Goal: Transaction & Acquisition: Purchase product/service

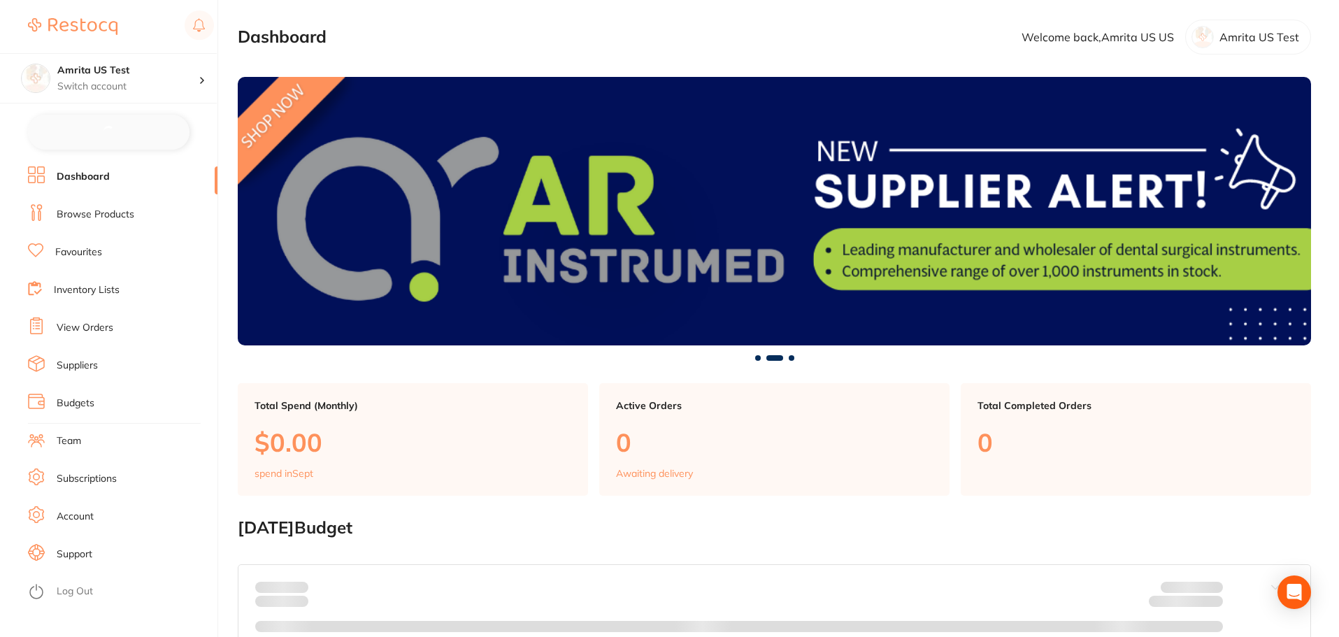
click at [93, 480] on link "Subscriptions" at bounding box center [87, 479] width 60 height 14
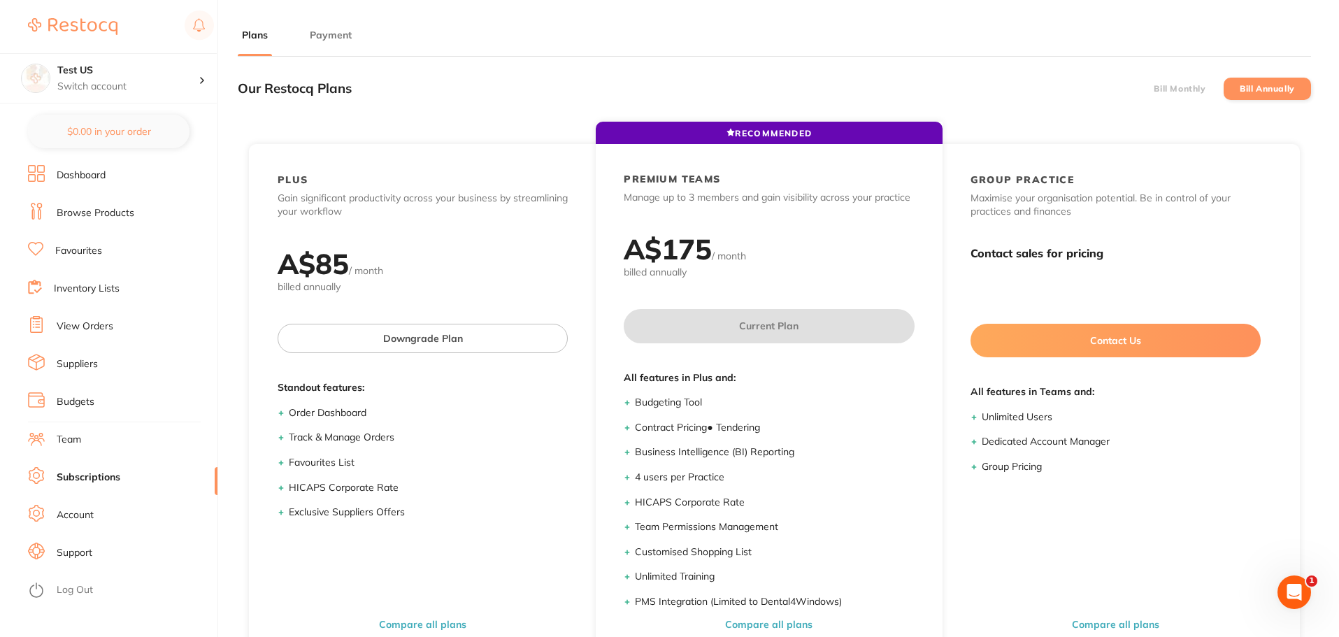
click at [99, 180] on link "Dashboard" at bounding box center [81, 176] width 49 height 14
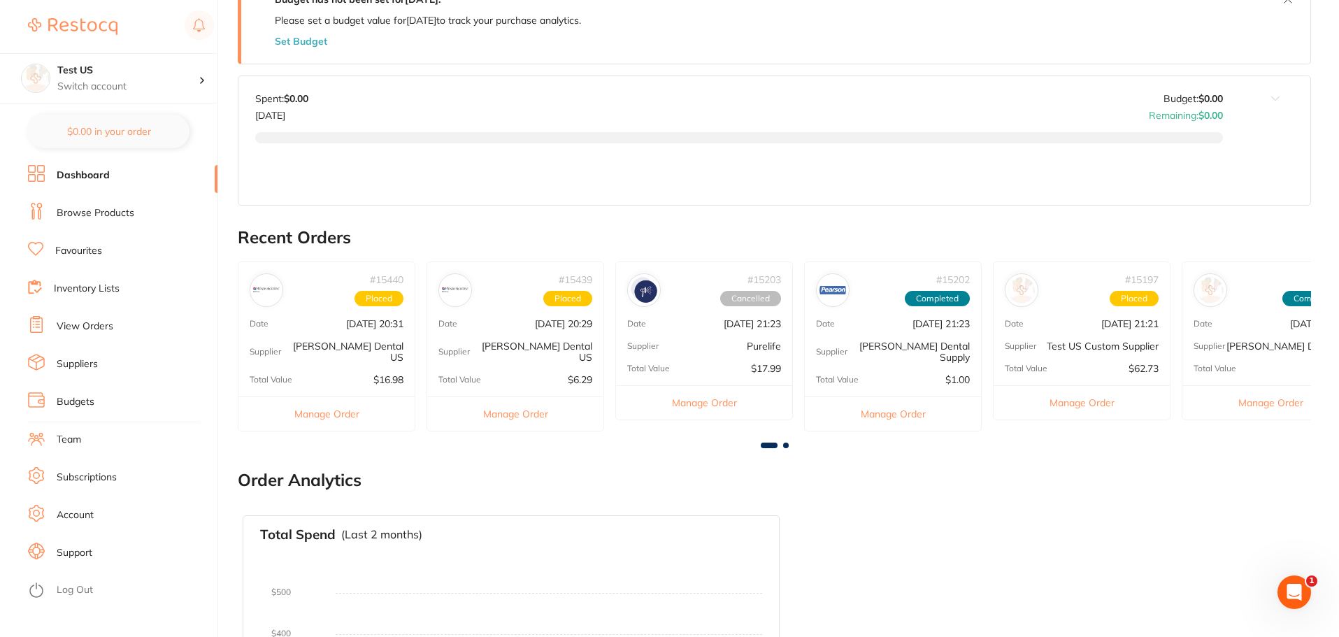
scroll to position [699, 0]
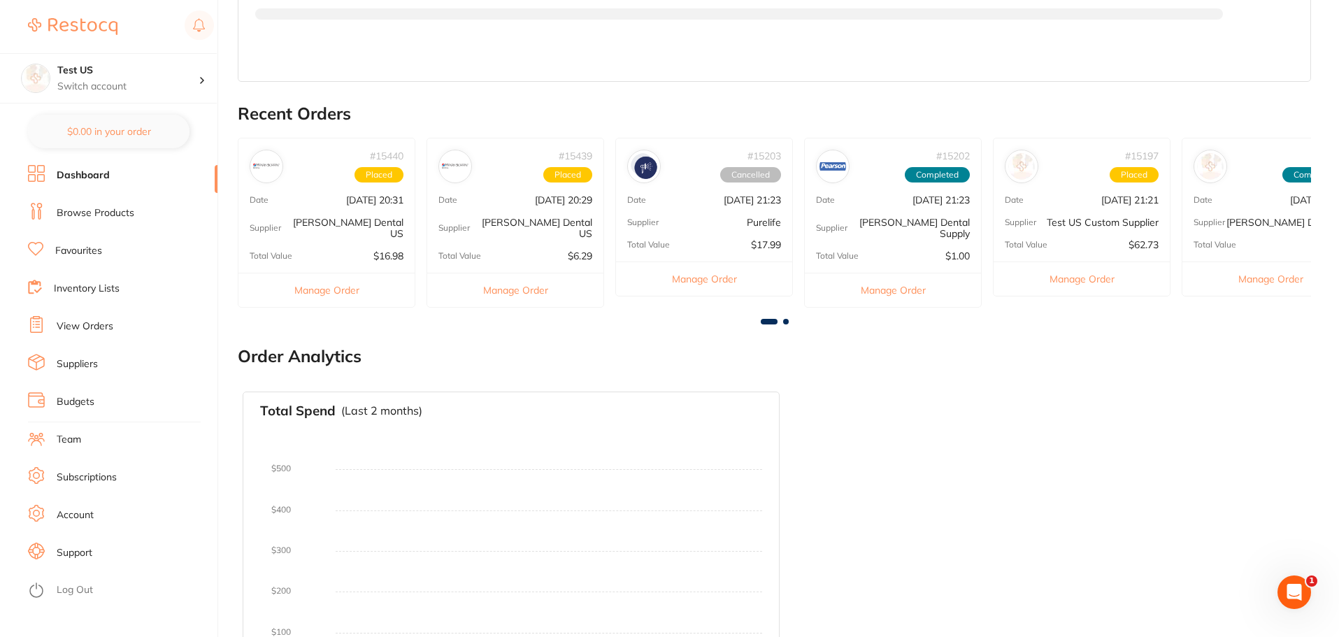
click at [120, 219] on link "Browse Products" at bounding box center [96, 213] width 78 height 14
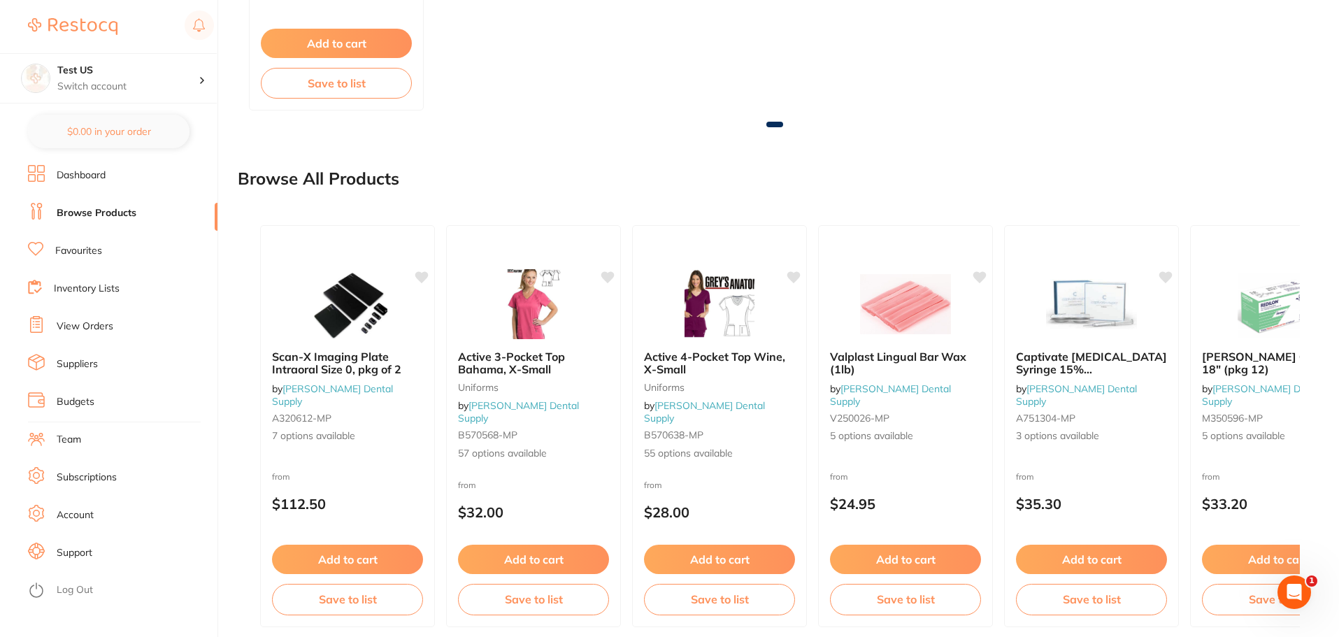
scroll to position [1339, 0]
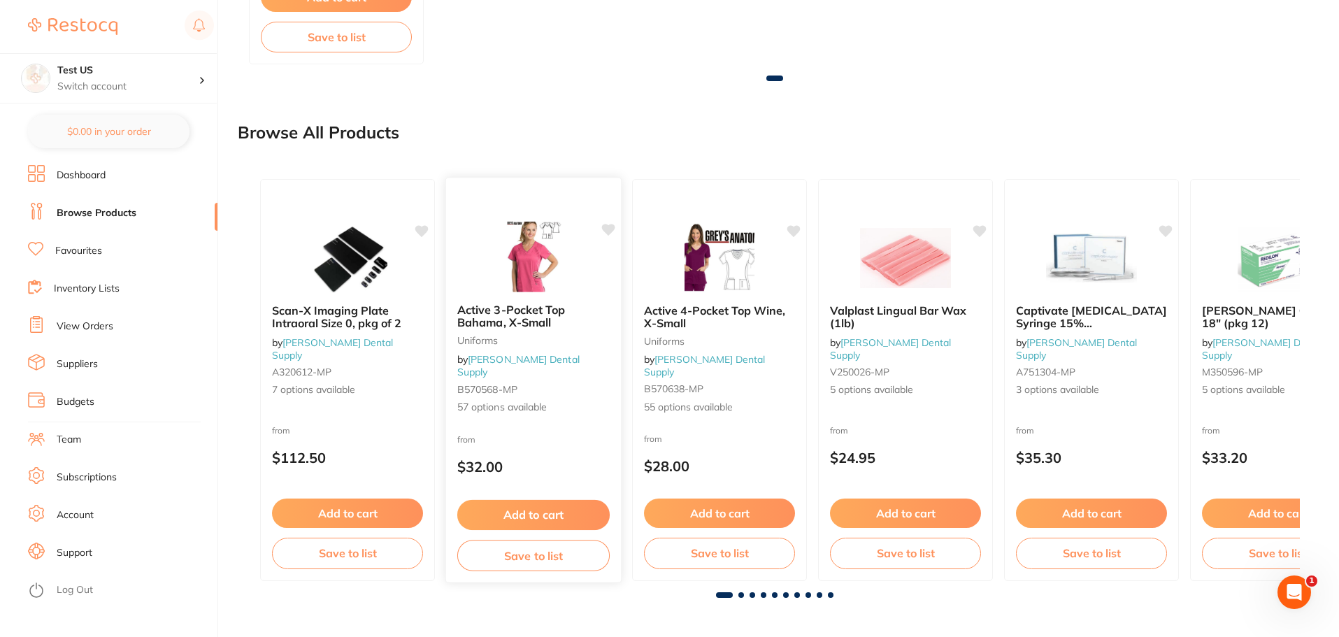
click at [566, 441] on div "from $32.00" at bounding box center [533, 457] width 175 height 50
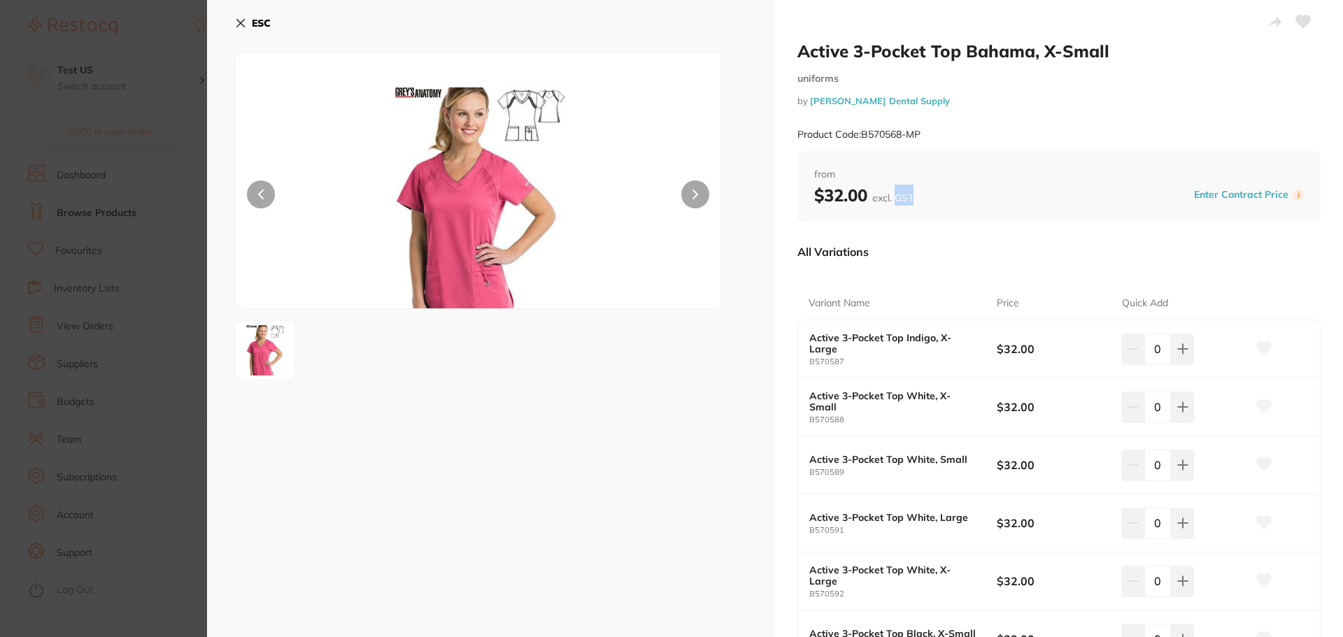
drag, startPoint x: 895, startPoint y: 197, endPoint x: 912, endPoint y: 197, distance: 16.8
click at [912, 197] on span "excl. GST" at bounding box center [892, 198] width 41 height 13
click at [1186, 355] on button at bounding box center [1182, 349] width 23 height 31
type input "1"
click at [165, 238] on section "Active 3-Pocket Top Bahama, X-Small uniforms by Pearson Dental Supply Product C…" at bounding box center [671, 318] width 1343 height 637
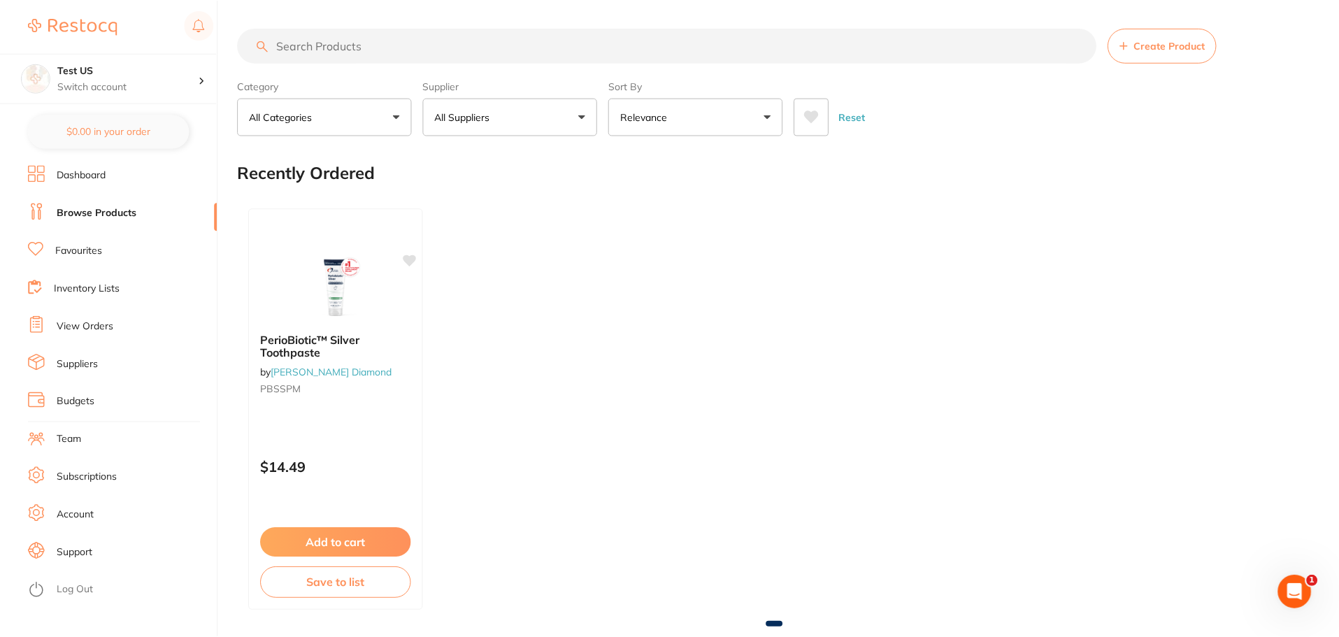
scroll to position [1339, 0]
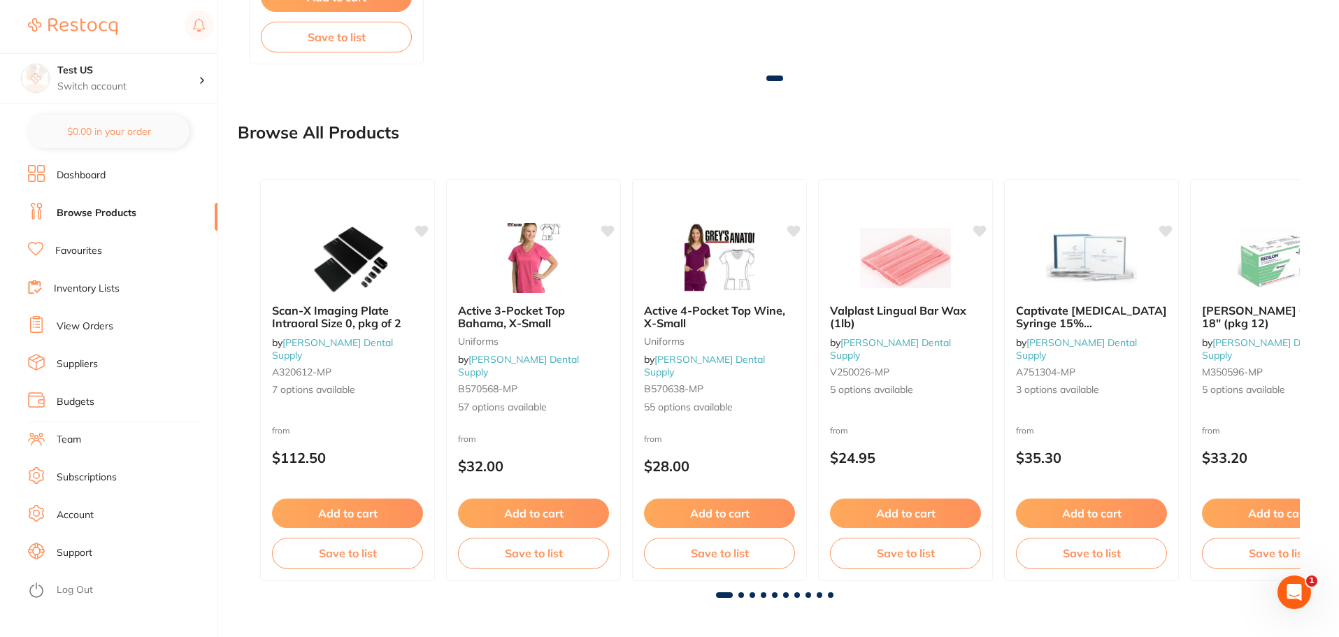
click at [767, 592] on div at bounding box center [774, 595] width 1051 height 6
click at [765, 593] on span at bounding box center [764, 595] width 6 height 6
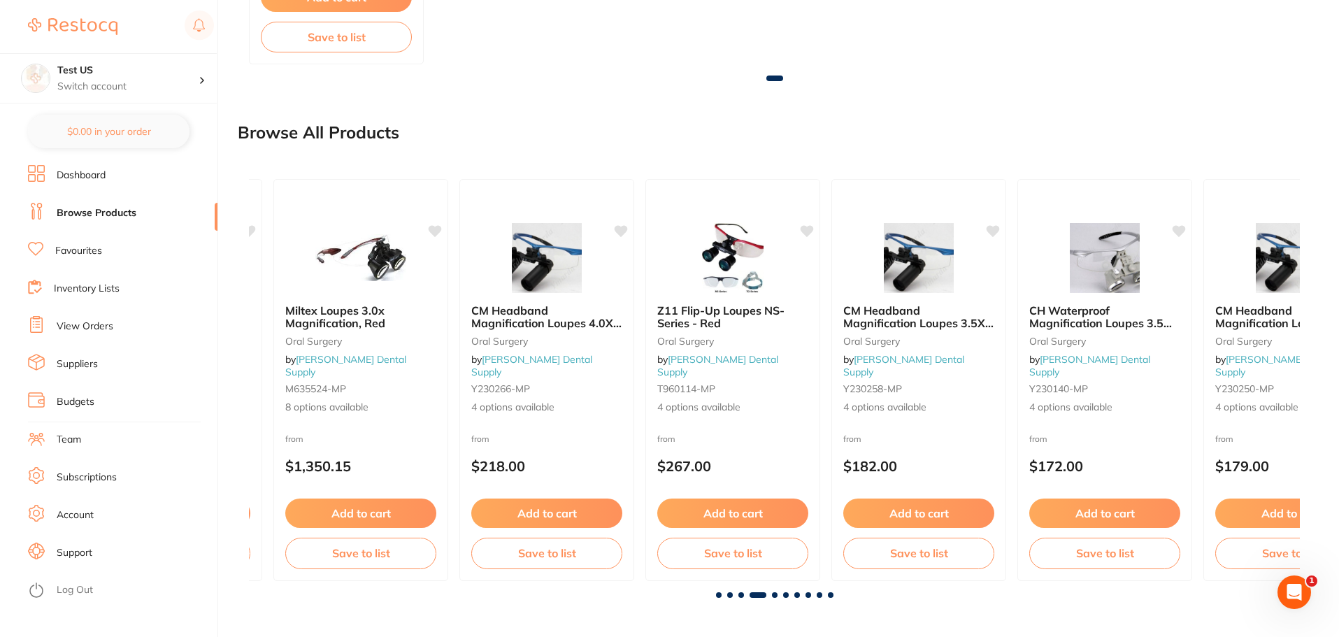
scroll to position [0, 3153]
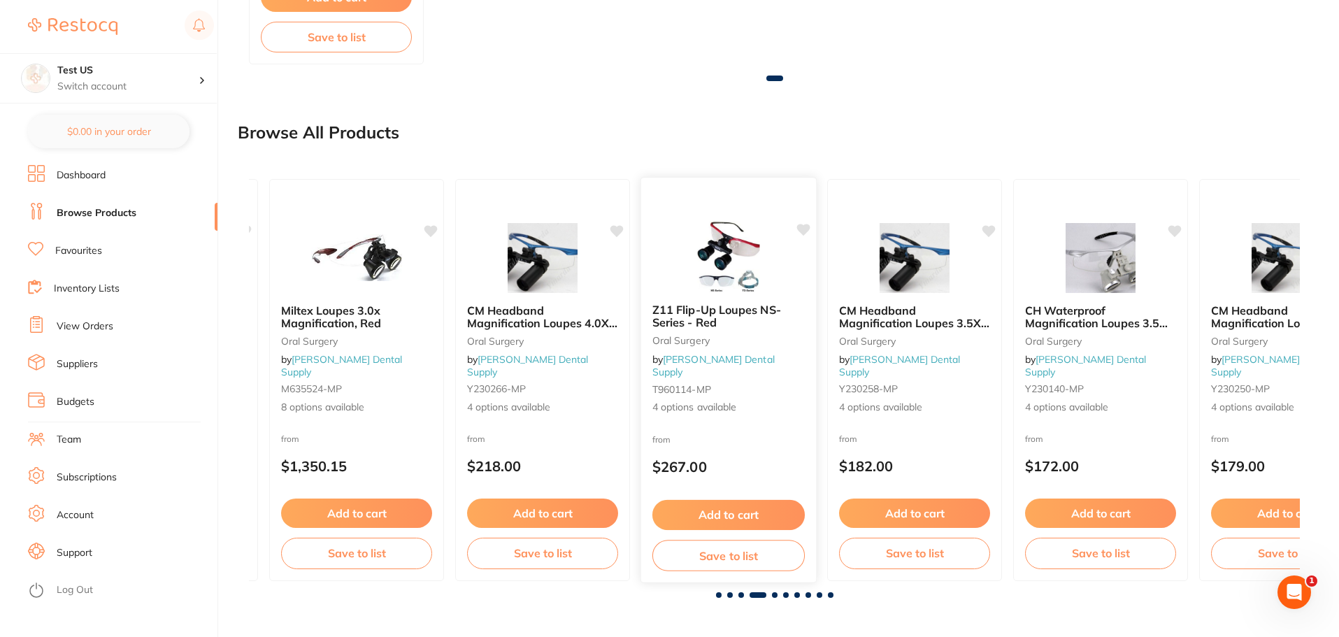
click at [715, 448] on div "from $267.00" at bounding box center [728, 457] width 175 height 50
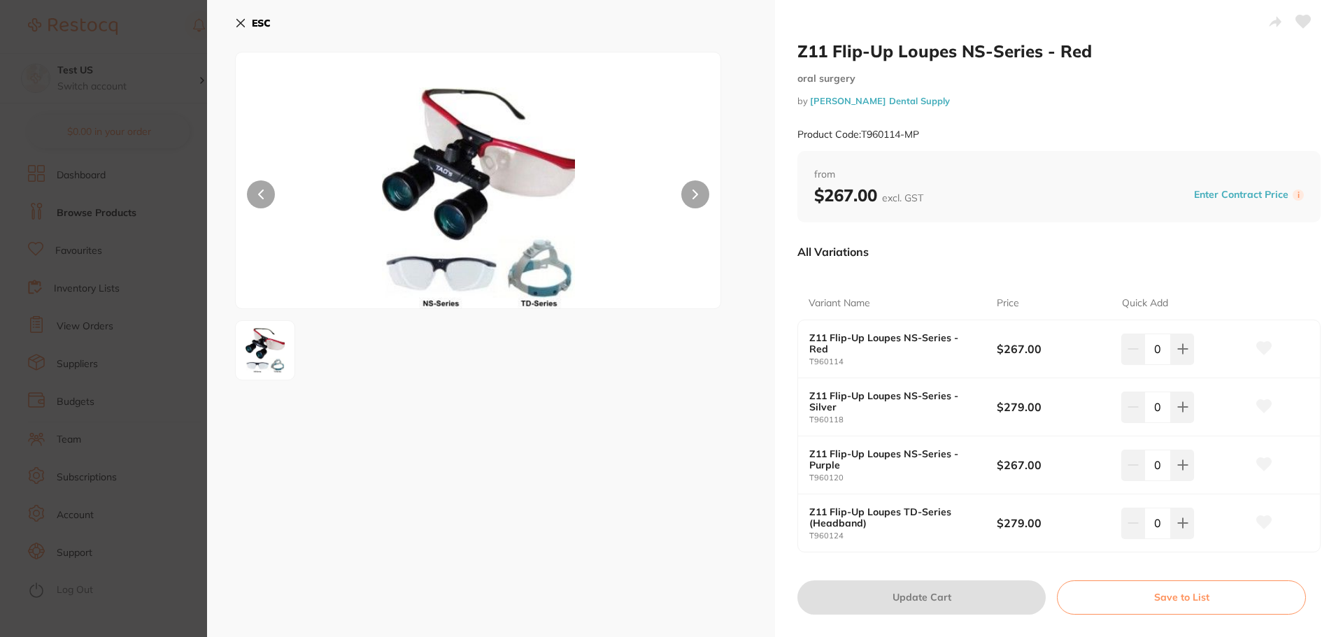
click at [1179, 352] on icon at bounding box center [1182, 349] width 9 height 9
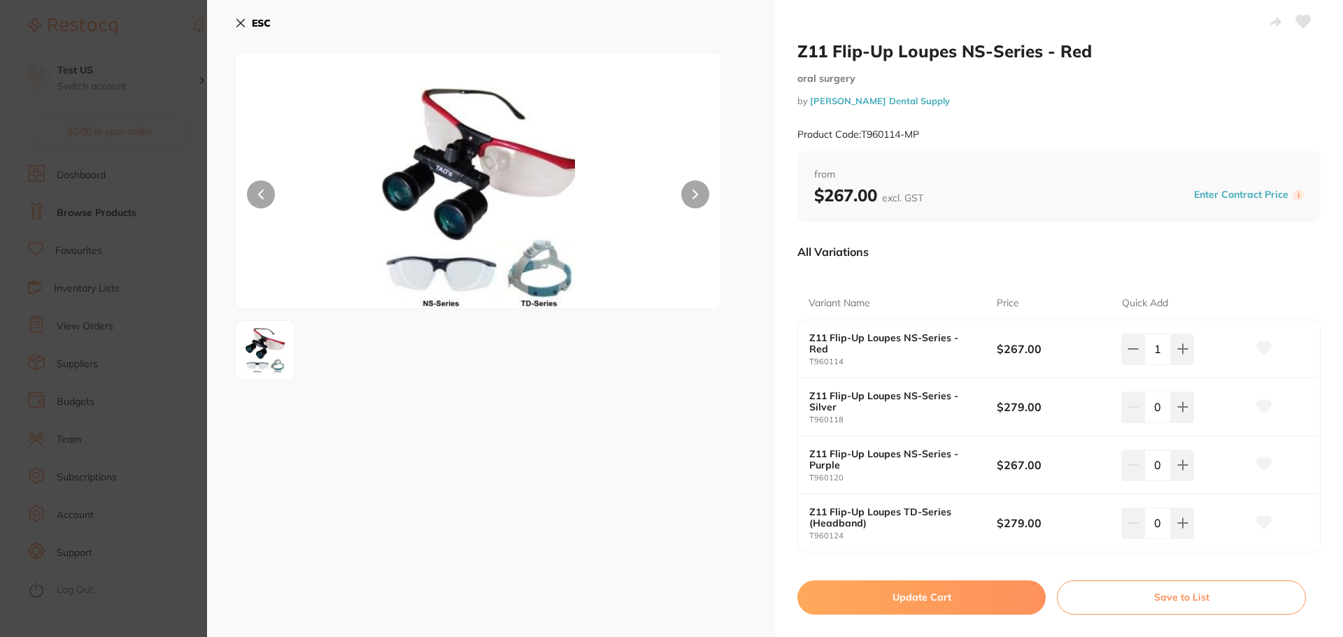
type input "1"
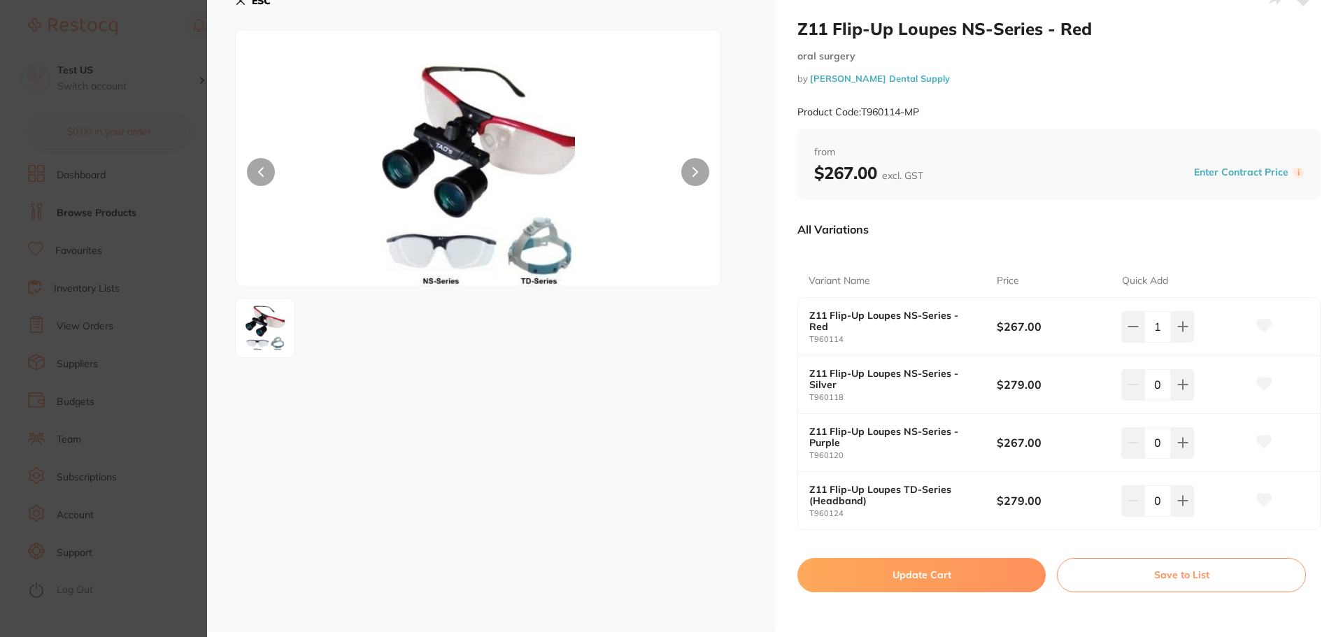
scroll to position [38, 0]
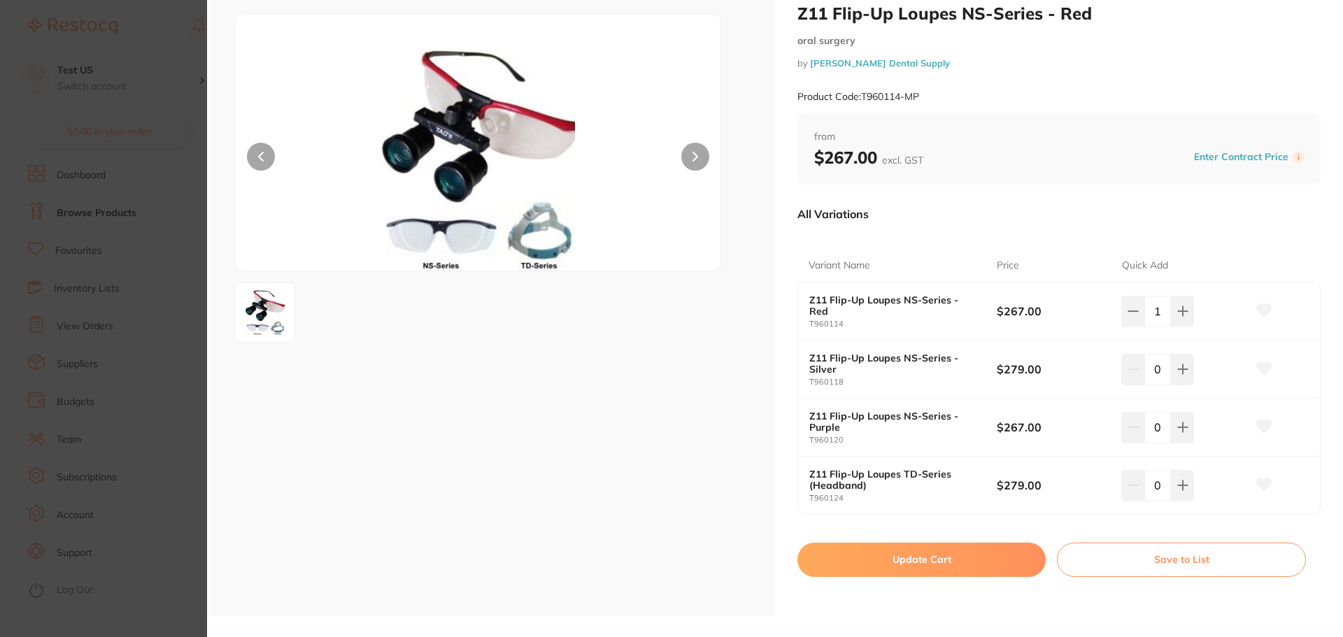
click at [1008, 557] on button "Update Cart" at bounding box center [921, 560] width 248 height 34
checkbox input "false"
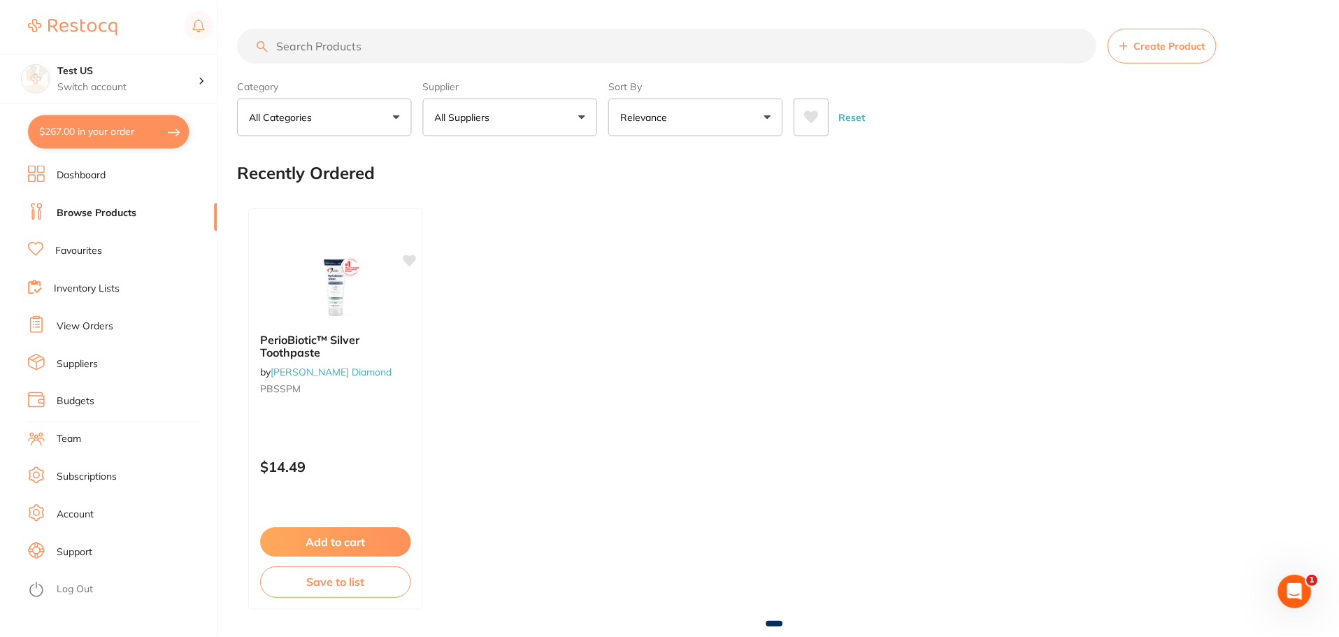
scroll to position [1339, 0]
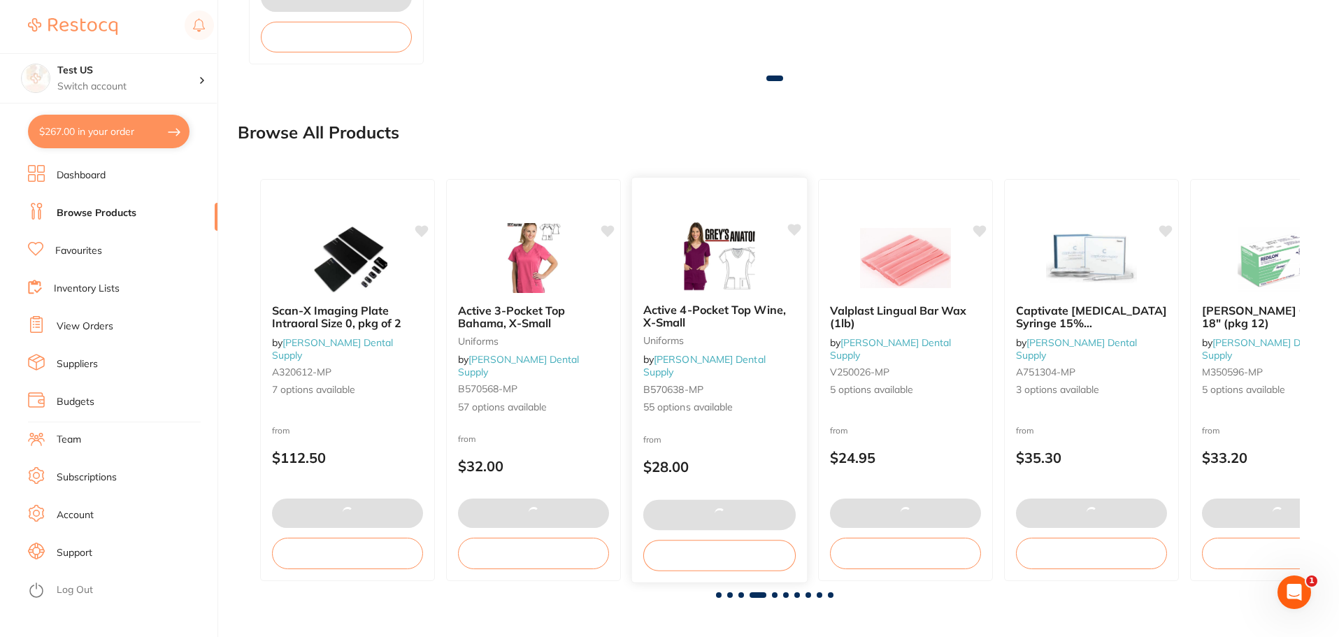
click at [774, 511] on button at bounding box center [719, 515] width 152 height 30
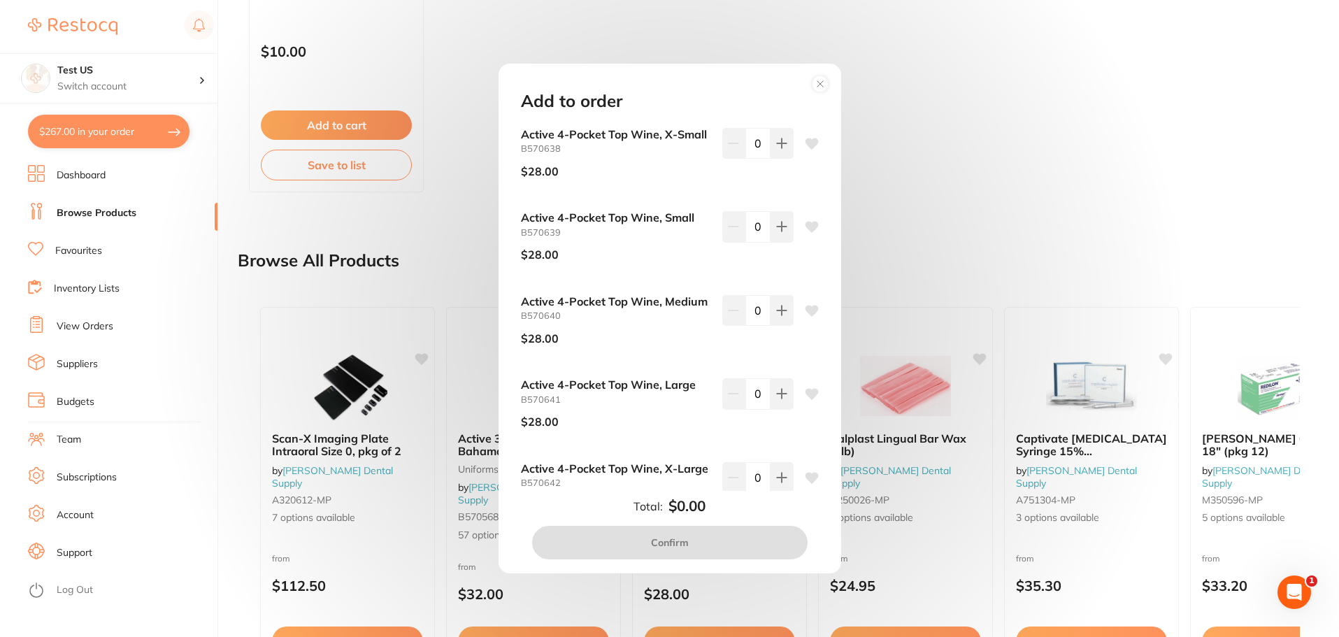
scroll to position [1199, 0]
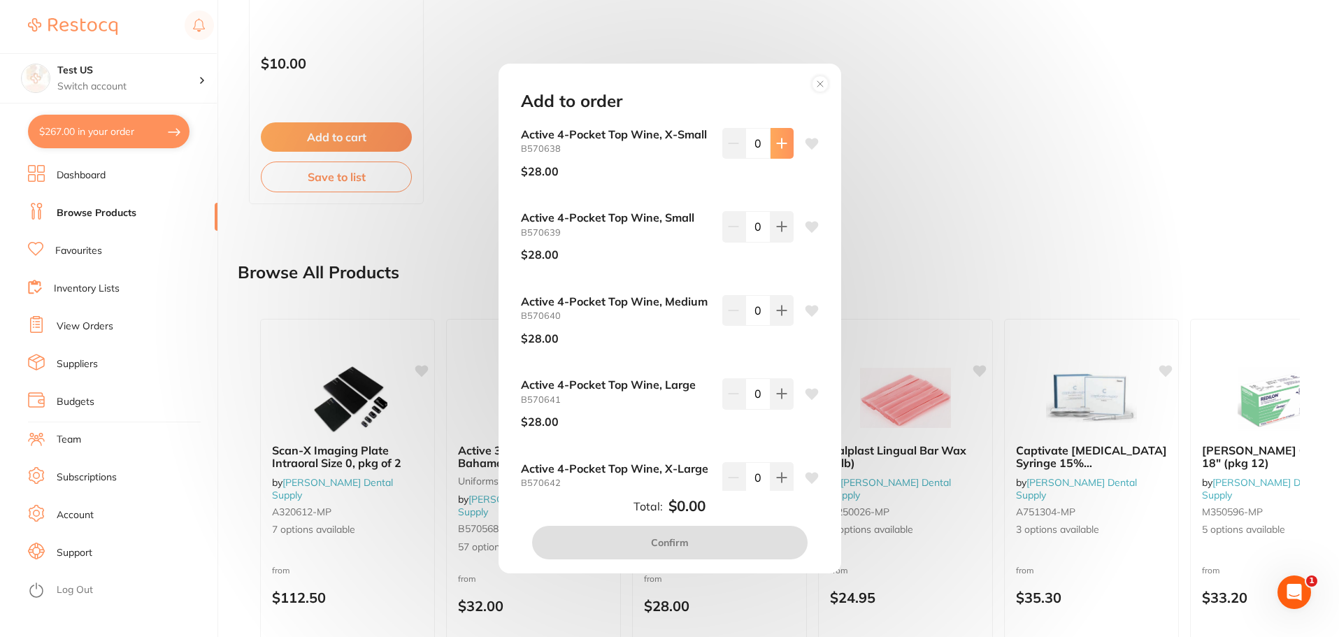
click at [776, 142] on icon at bounding box center [781, 143] width 11 height 11
type input "1"
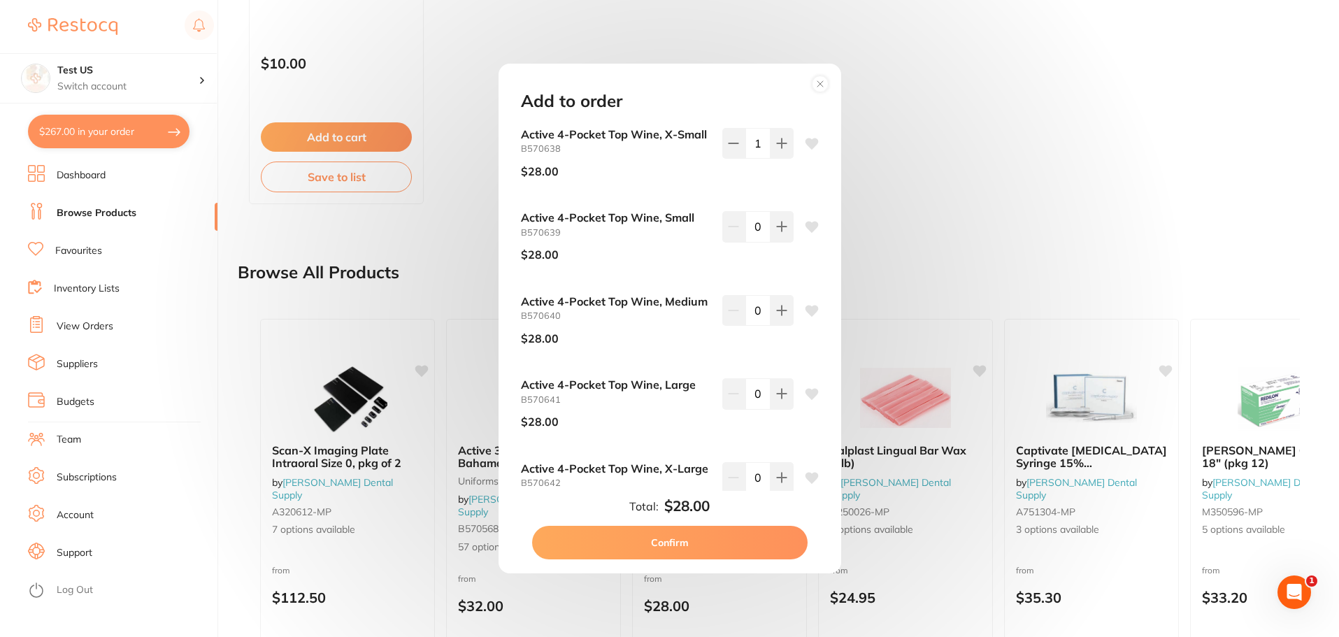
click at [715, 540] on button "Confirm" at bounding box center [670, 543] width 276 height 34
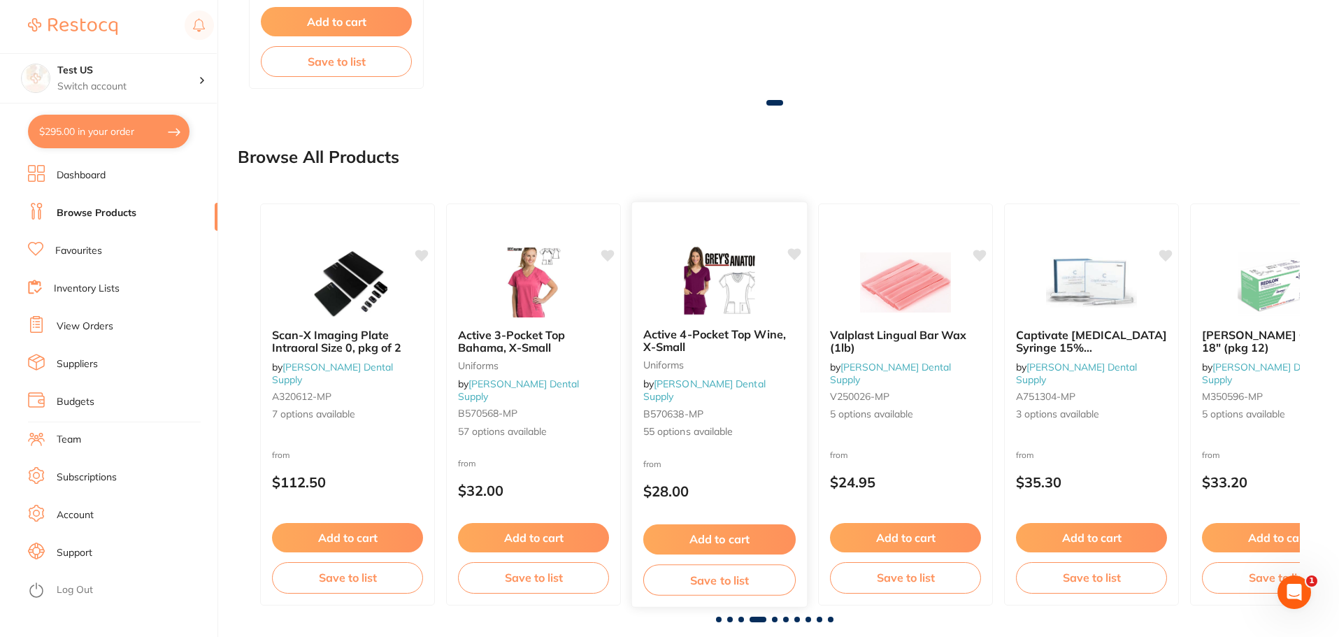
scroll to position [1339, 0]
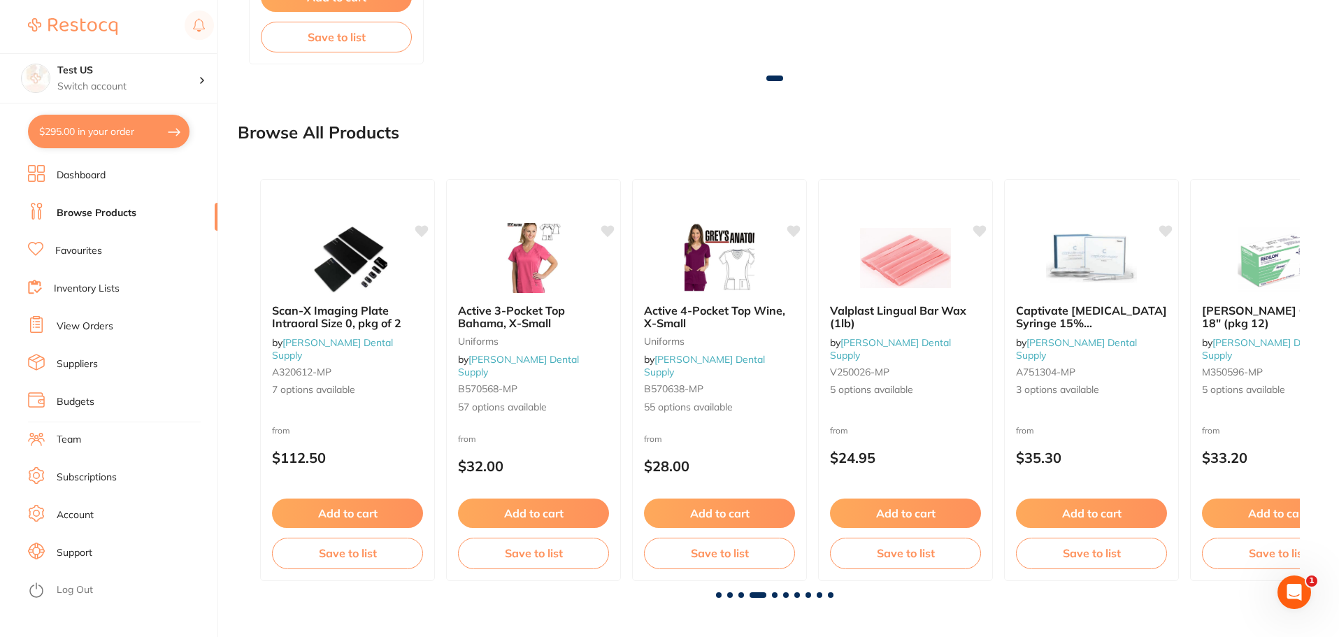
click at [819, 592] on span at bounding box center [820, 595] width 6 height 6
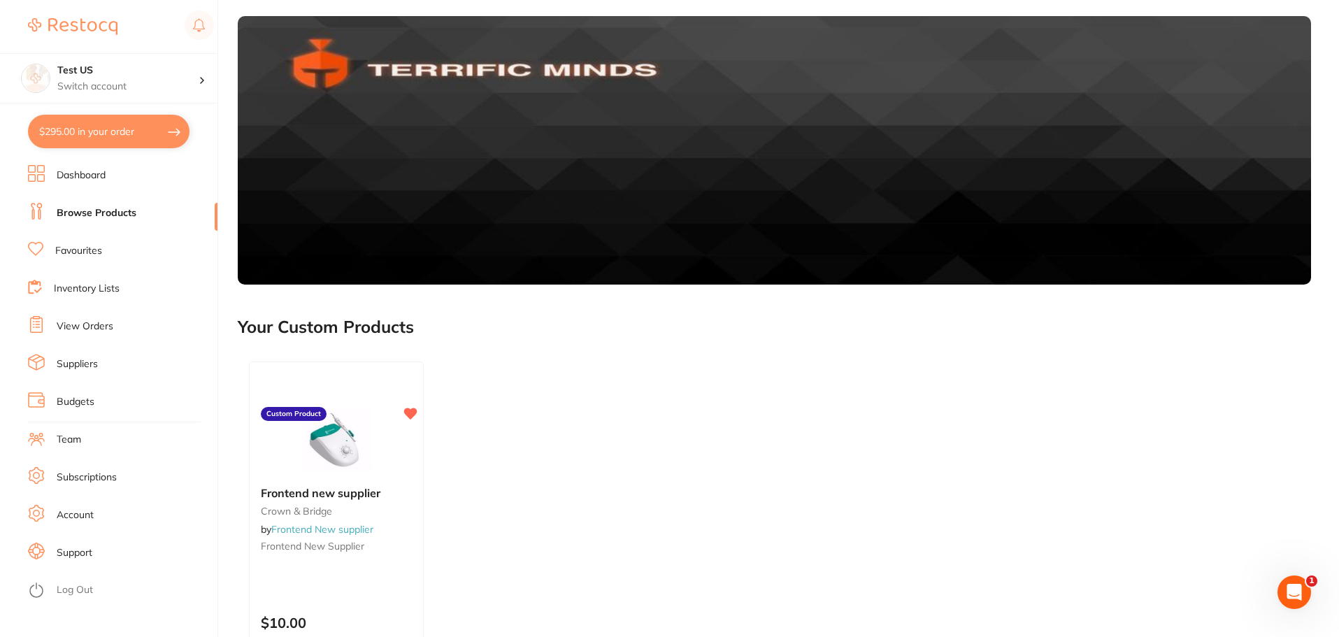
scroll to position [779, 0]
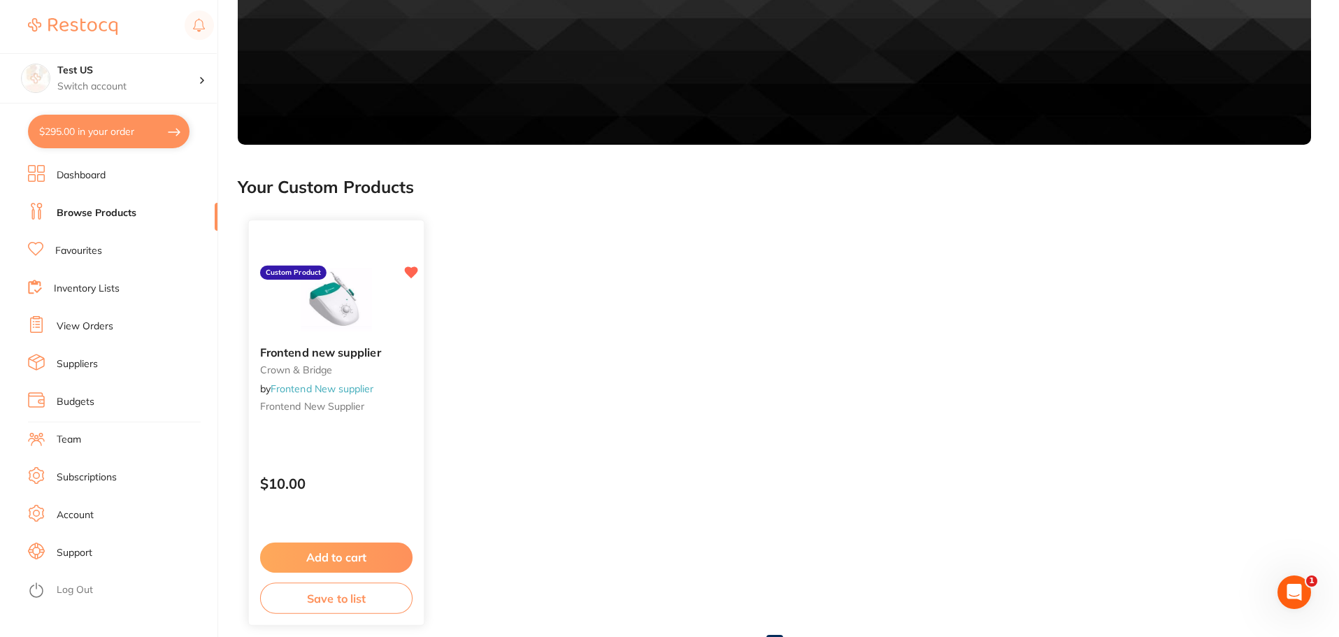
click at [357, 548] on button "Add to cart" at bounding box center [336, 558] width 152 height 30
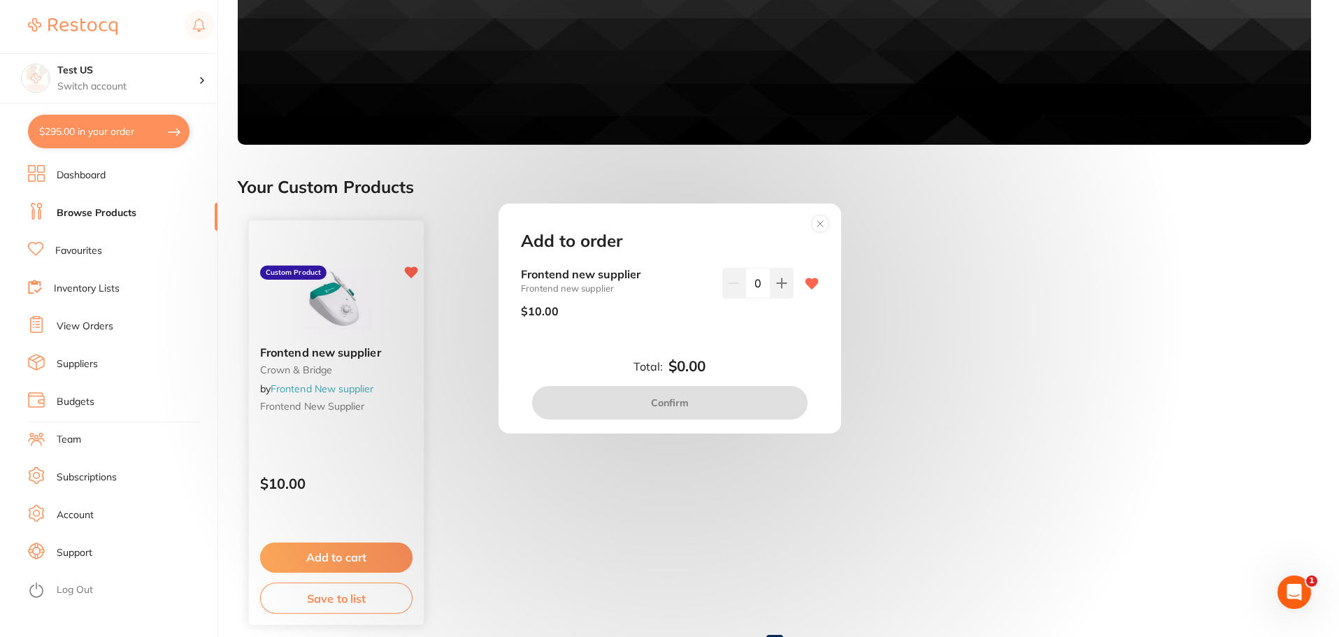
scroll to position [0, 0]
click at [461, 304] on div "Add to order Frontend new supplier Frontend new supplier $10.00 0 Total: $0.00 …" at bounding box center [669, 318] width 1339 height 637
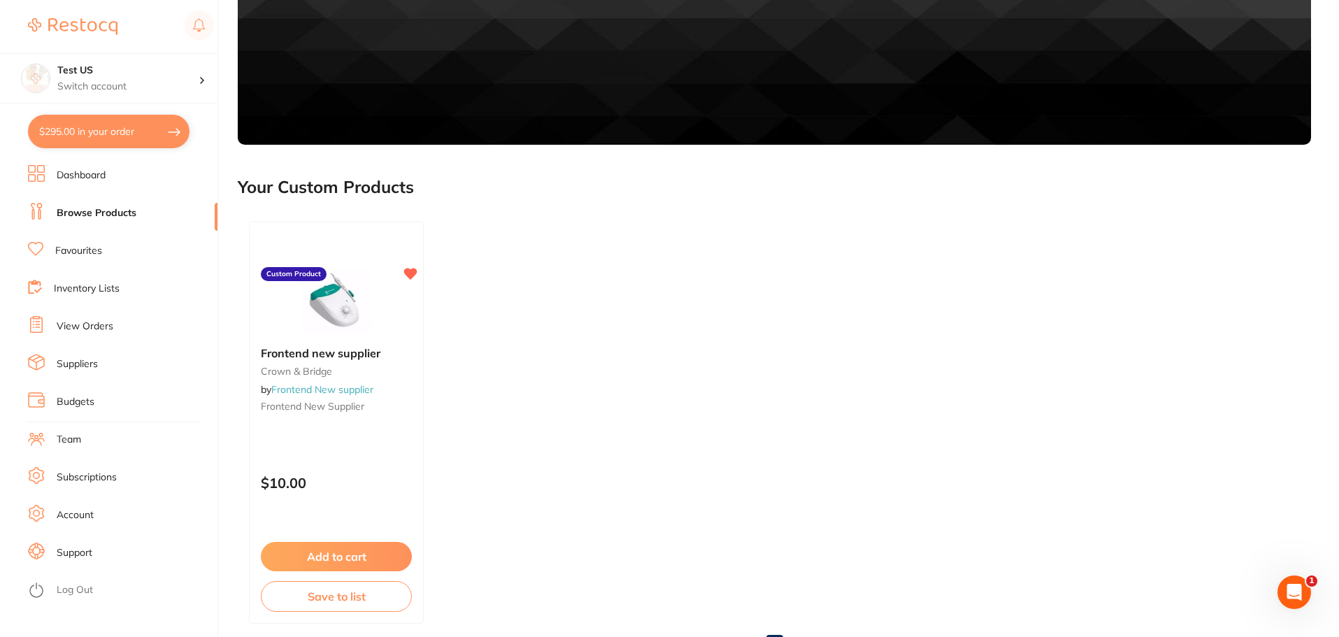
click at [134, 136] on button "$295.00 in your order" at bounding box center [109, 132] width 162 height 34
checkbox input "true"
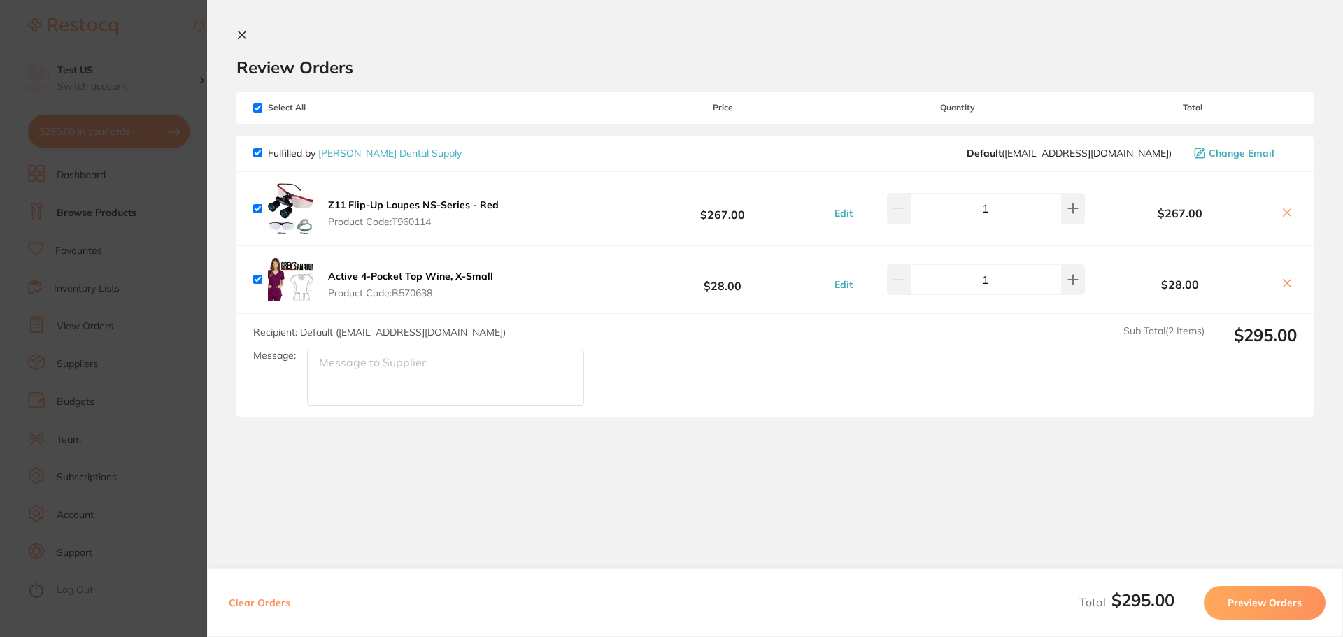
click at [1236, 609] on button "Preview Orders" at bounding box center [1265, 603] width 122 height 34
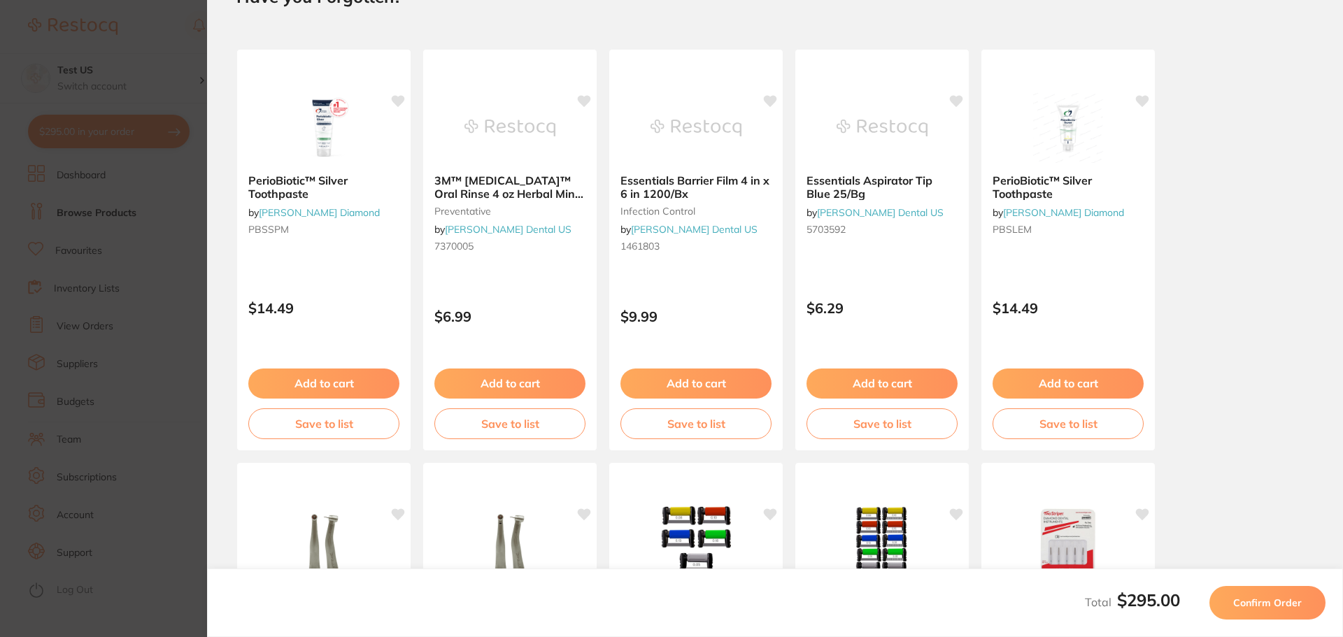
click at [1225, 606] on button "Confirm Order" at bounding box center [1267, 603] width 116 height 34
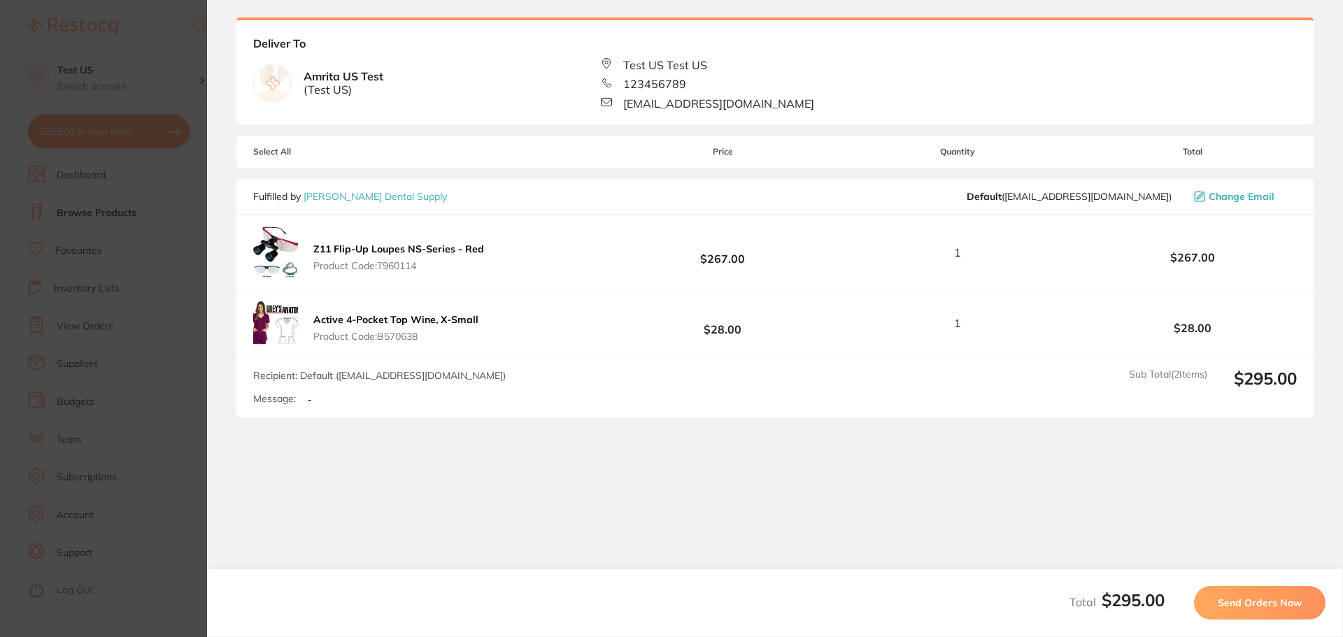
scroll to position [74, 0]
click at [98, 304] on section "Update RRP Set your pre negotiated price for this item. Item Agreed RRP (excl. …" at bounding box center [671, 318] width 1343 height 637
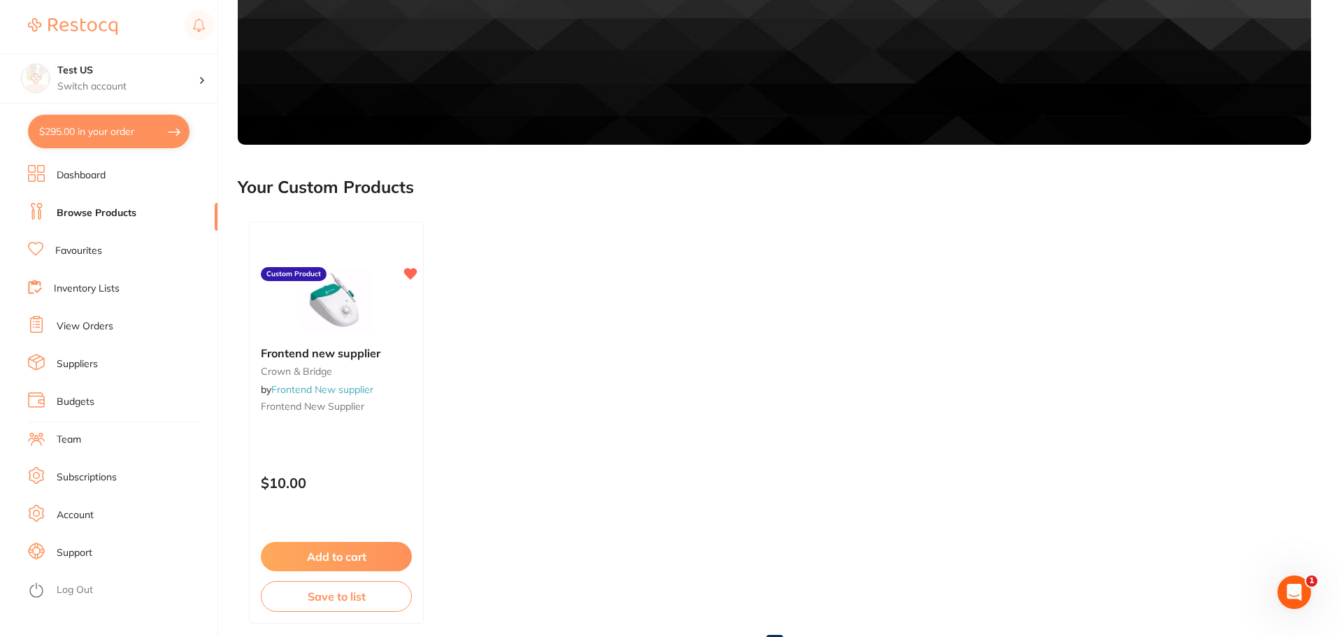
scroll to position [0, 0]
click at [362, 320] on img at bounding box center [336, 299] width 92 height 71
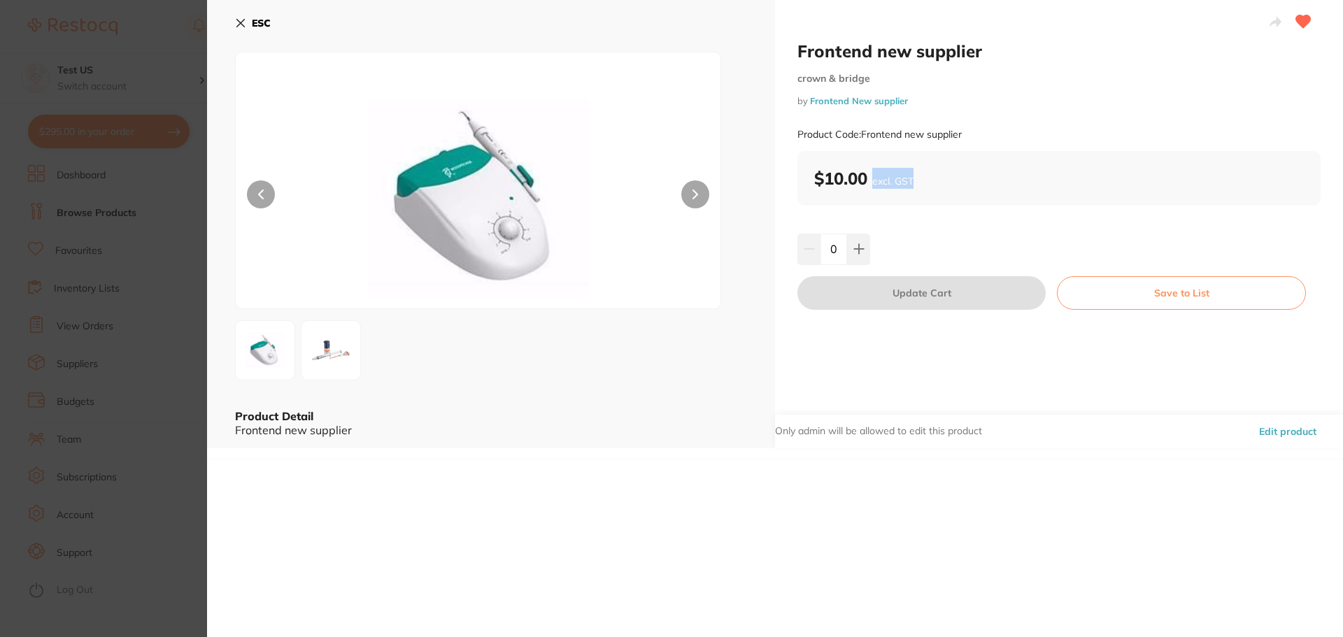
drag, startPoint x: 874, startPoint y: 183, endPoint x: 917, endPoint y: 183, distance: 43.4
click at [917, 183] on div "$10.00 excl. GST" at bounding box center [1059, 178] width 490 height 21
click at [951, 532] on div "Frontend new supplier crown & bridge by Frontend New supplier Product Code: Fro…" at bounding box center [775, 318] width 1136 height 637
drag, startPoint x: 895, startPoint y: 181, endPoint x: 911, endPoint y: 182, distance: 16.1
click at [911, 182] on span "excl. GST" at bounding box center [892, 181] width 41 height 13
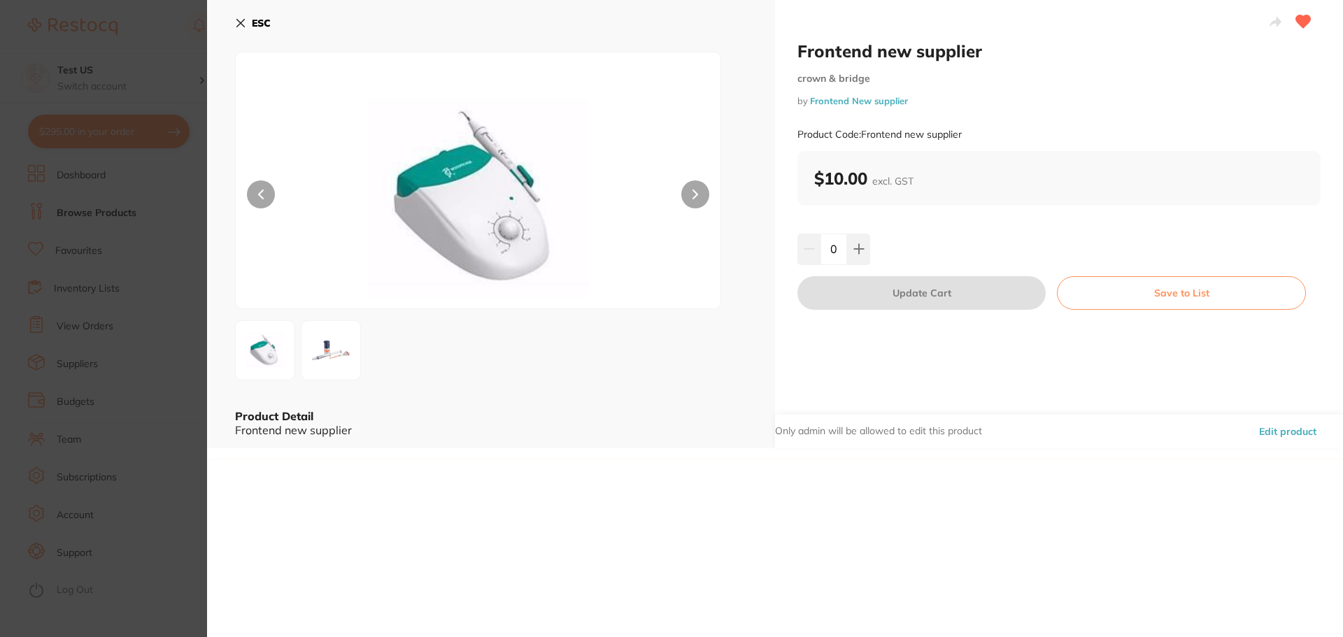
click at [892, 174] on b "$10.00 excl. GST" at bounding box center [863, 178] width 99 height 21
click at [896, 181] on span "excl. GST" at bounding box center [892, 181] width 41 height 13
drag, startPoint x: 892, startPoint y: 178, endPoint x: 917, endPoint y: 184, distance: 25.1
click at [917, 184] on div "$10.00 excl. GST" at bounding box center [1059, 178] width 490 height 21
click at [669, 524] on div "Frontend new supplier crown & bridge by Frontend New supplier Product Code: Fro…" at bounding box center [775, 318] width 1136 height 637
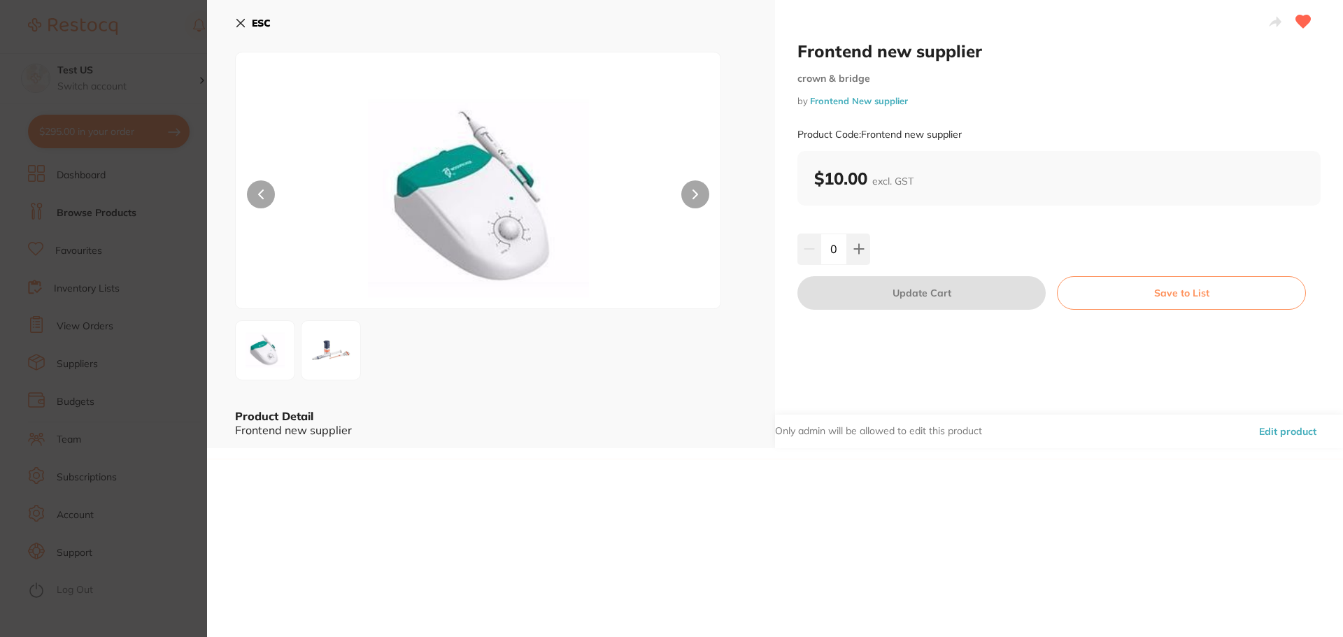
click at [173, 415] on section "Frontend new supplier crown & bridge by Frontend New supplier Product Code: Fro…" at bounding box center [671, 318] width 1343 height 637
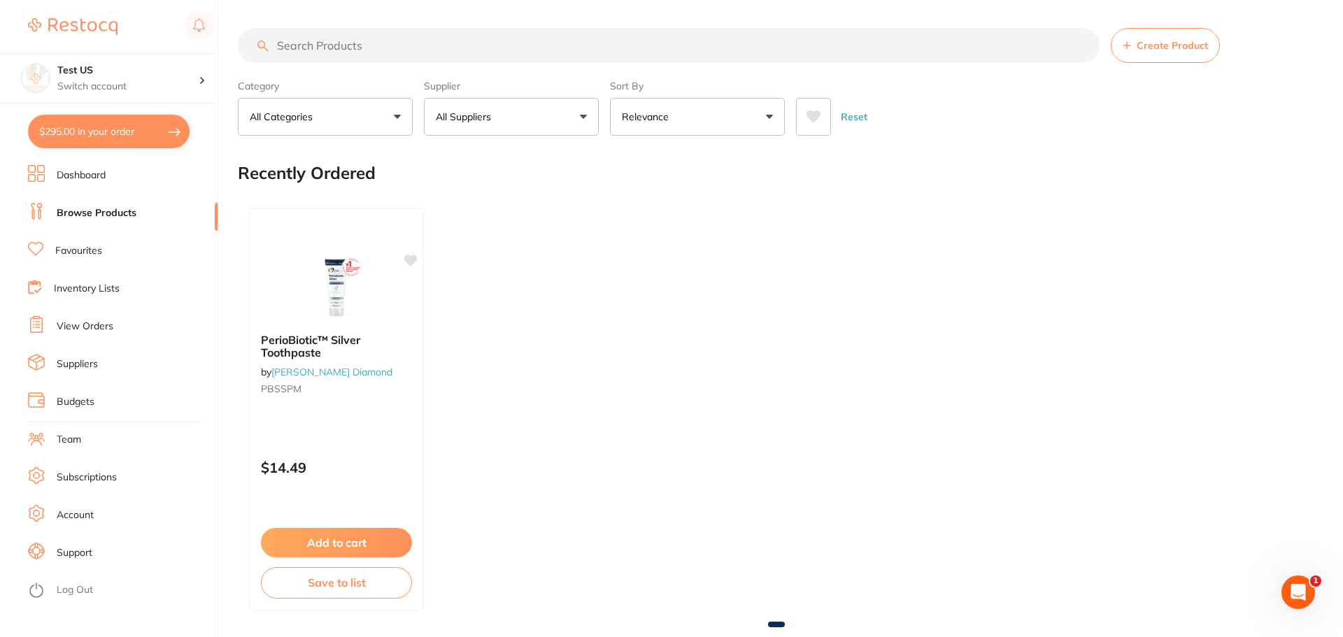
click at [86, 487] on li "Subscriptions" at bounding box center [123, 477] width 190 height 21
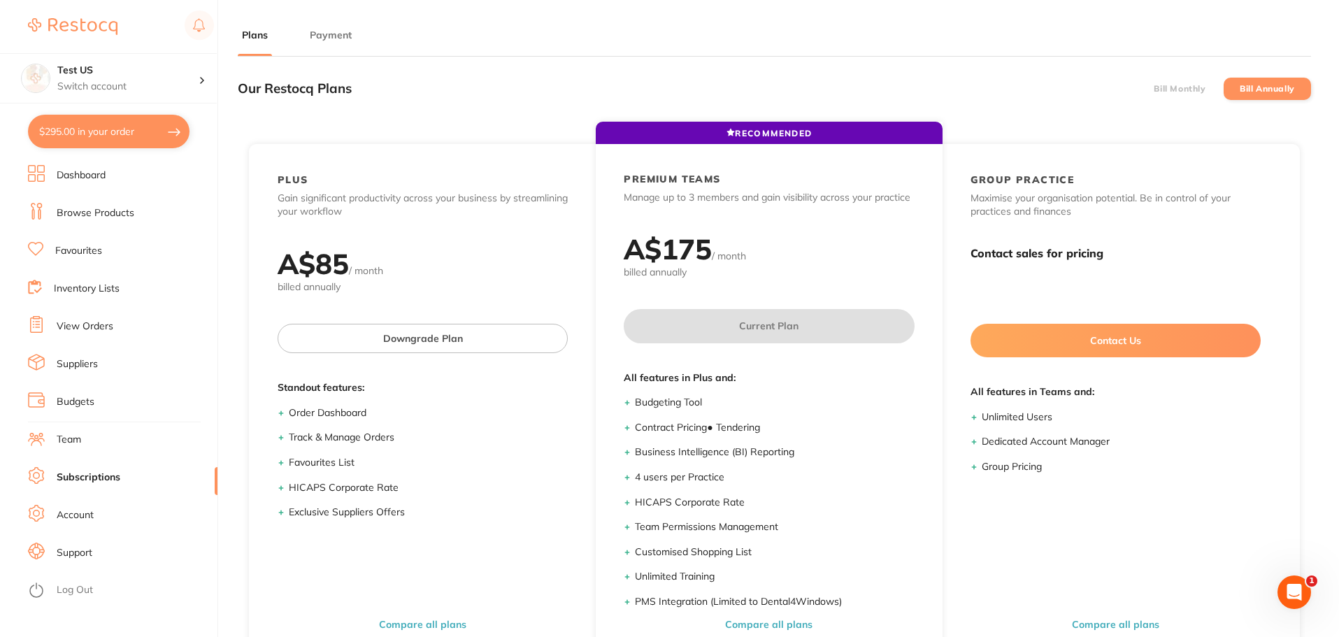
click at [127, 134] on button "$295.00 in your order" at bounding box center [109, 132] width 162 height 34
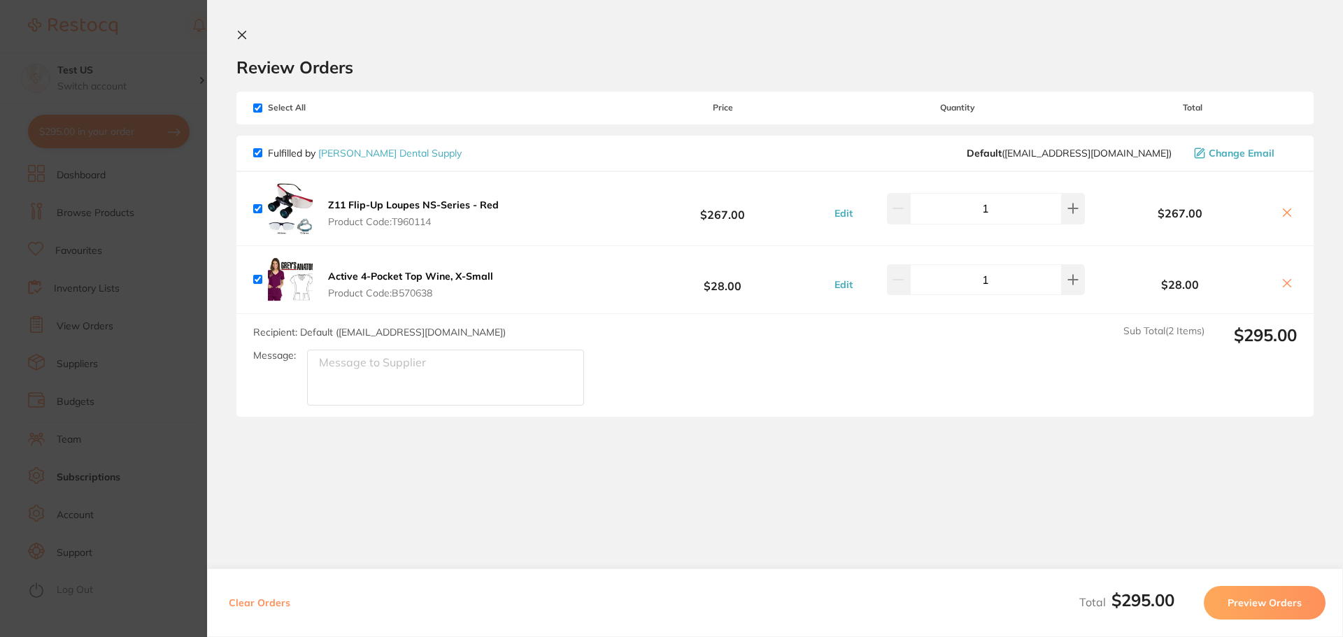
click at [1284, 600] on button "Preview Orders" at bounding box center [1265, 603] width 122 height 34
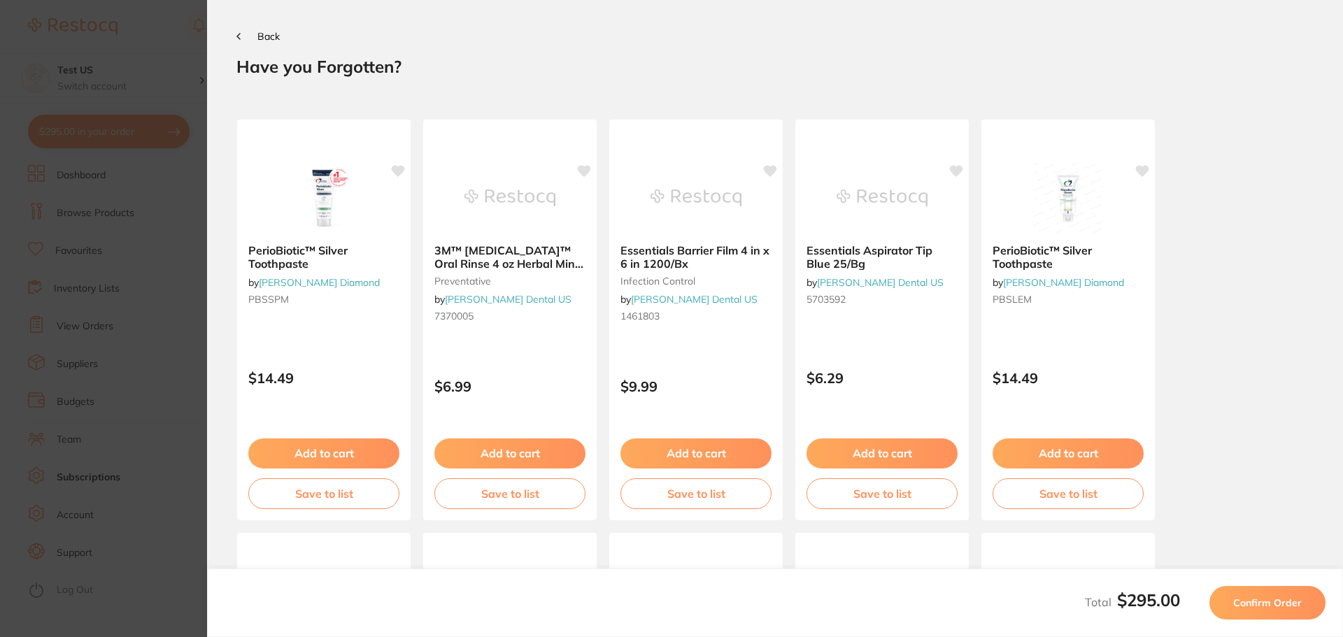
click at [1284, 600] on span "Confirm Order" at bounding box center [1267, 603] width 69 height 13
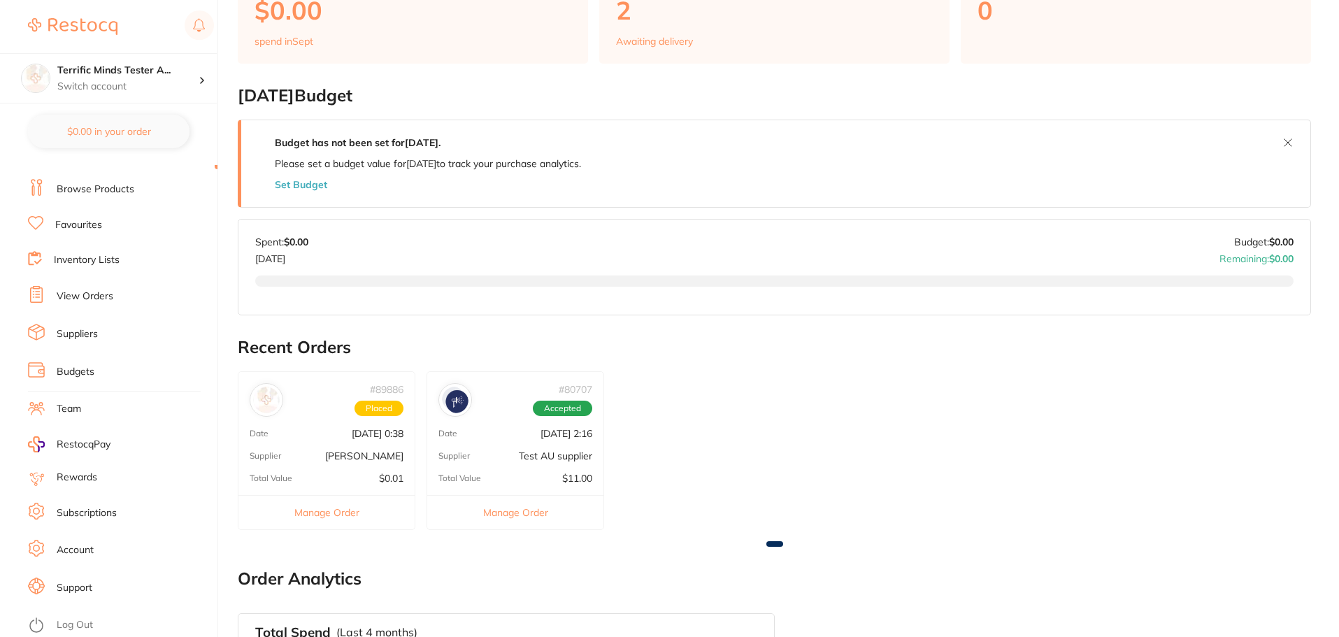
click at [73, 624] on link "Log Out" at bounding box center [75, 625] width 36 height 14
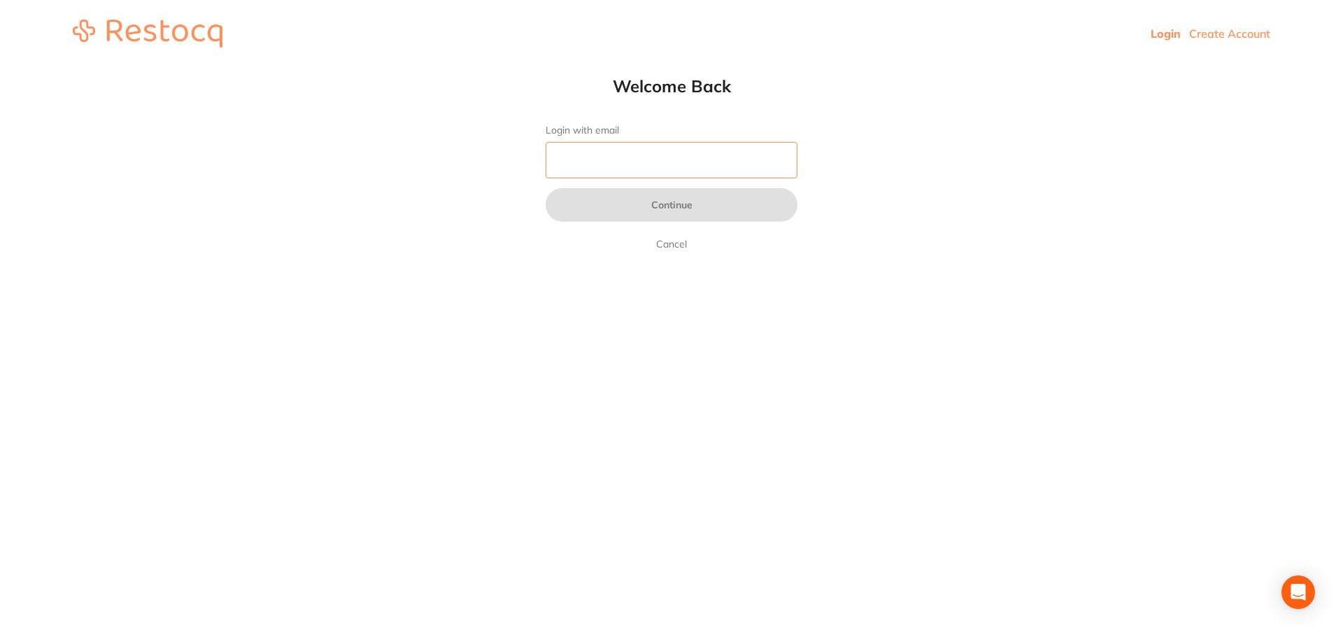
click at [599, 149] on input "Login with email" at bounding box center [672, 160] width 252 height 36
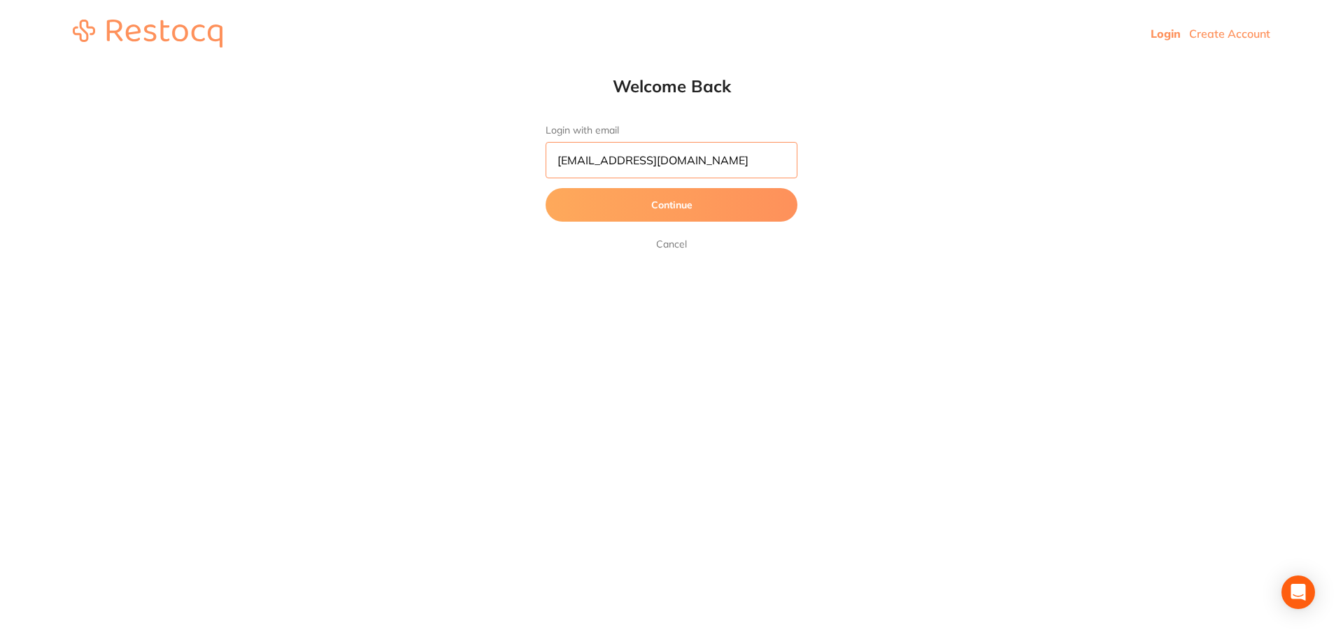
type input "amrita+3@terrificminds.com"
click at [546, 188] on button "Continue" at bounding box center [672, 205] width 252 height 34
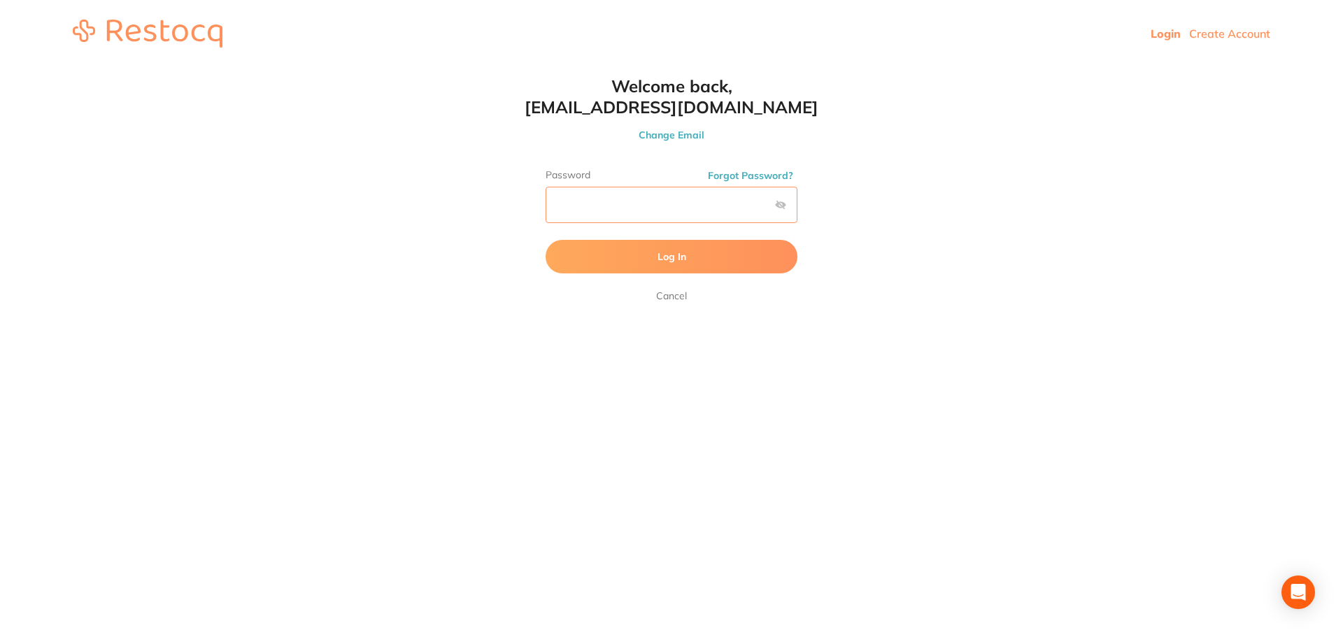
click at [546, 240] on button "Log In" at bounding box center [672, 257] width 252 height 34
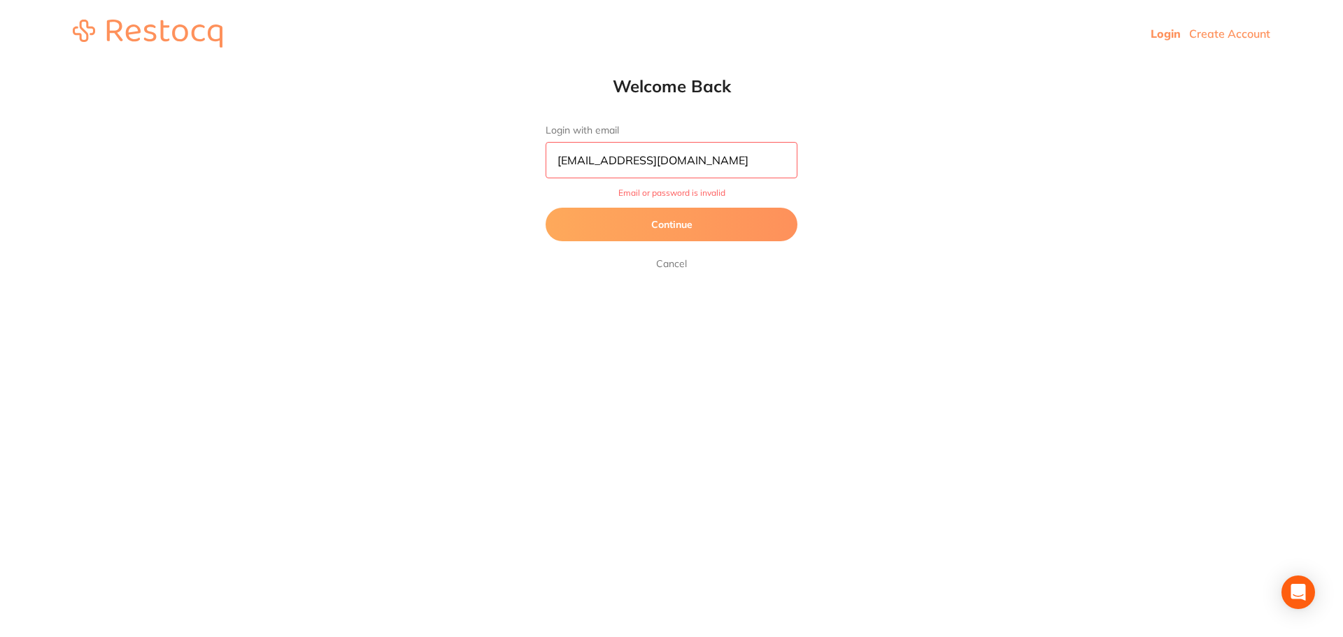
click at [650, 232] on button "Continue" at bounding box center [672, 225] width 252 height 34
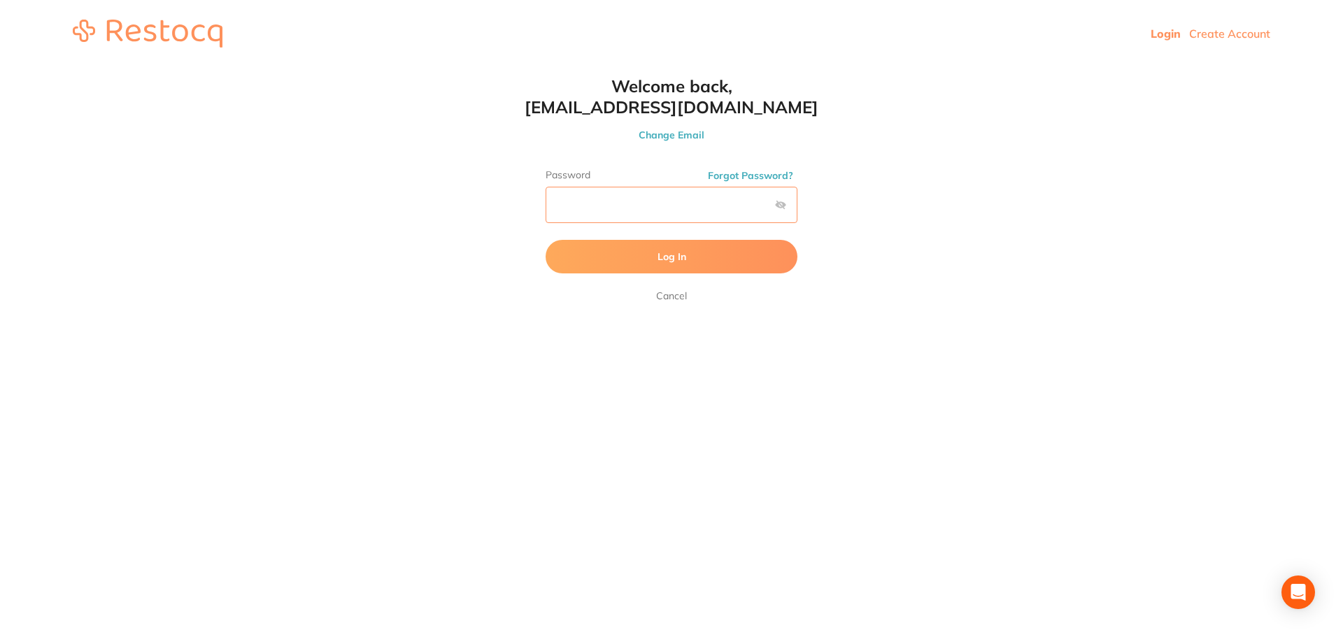
click at [464, 67] on html "Login Create Account Welcome Back Login with email amrita+3@terrificminds.com C…" at bounding box center [671, 33] width 1343 height 67
click at [546, 240] on button "Log In" at bounding box center [672, 257] width 252 height 34
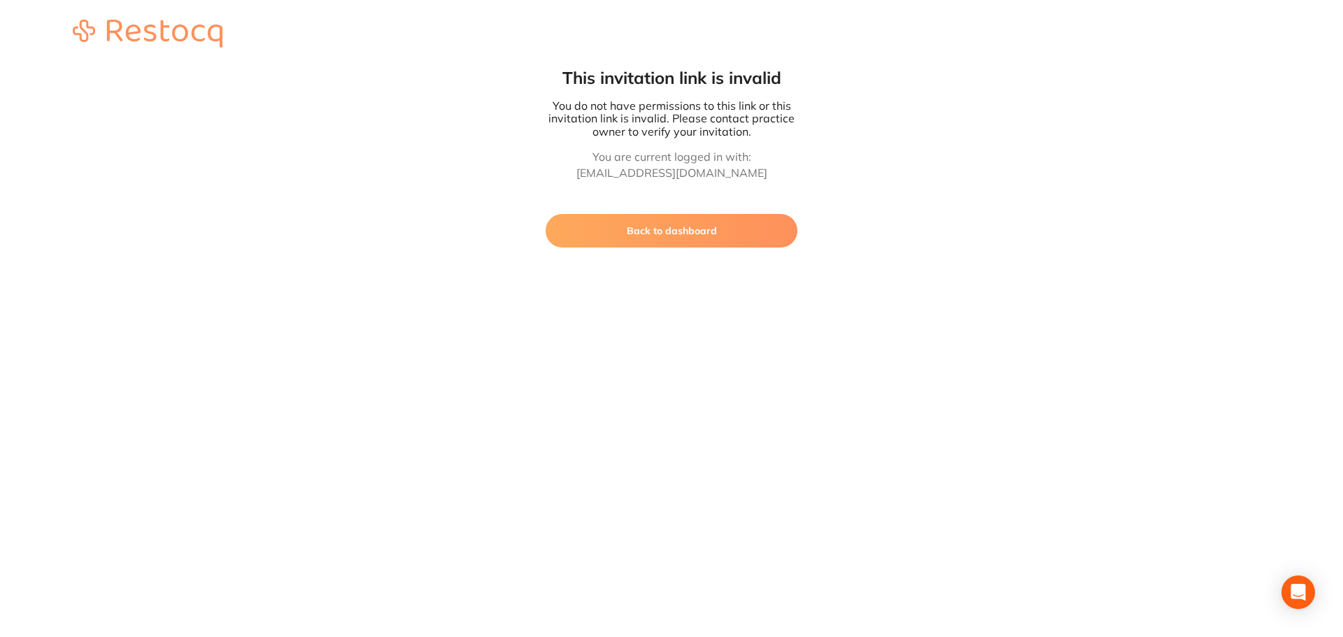
click at [610, 224] on button "Back to dashboard" at bounding box center [672, 231] width 252 height 34
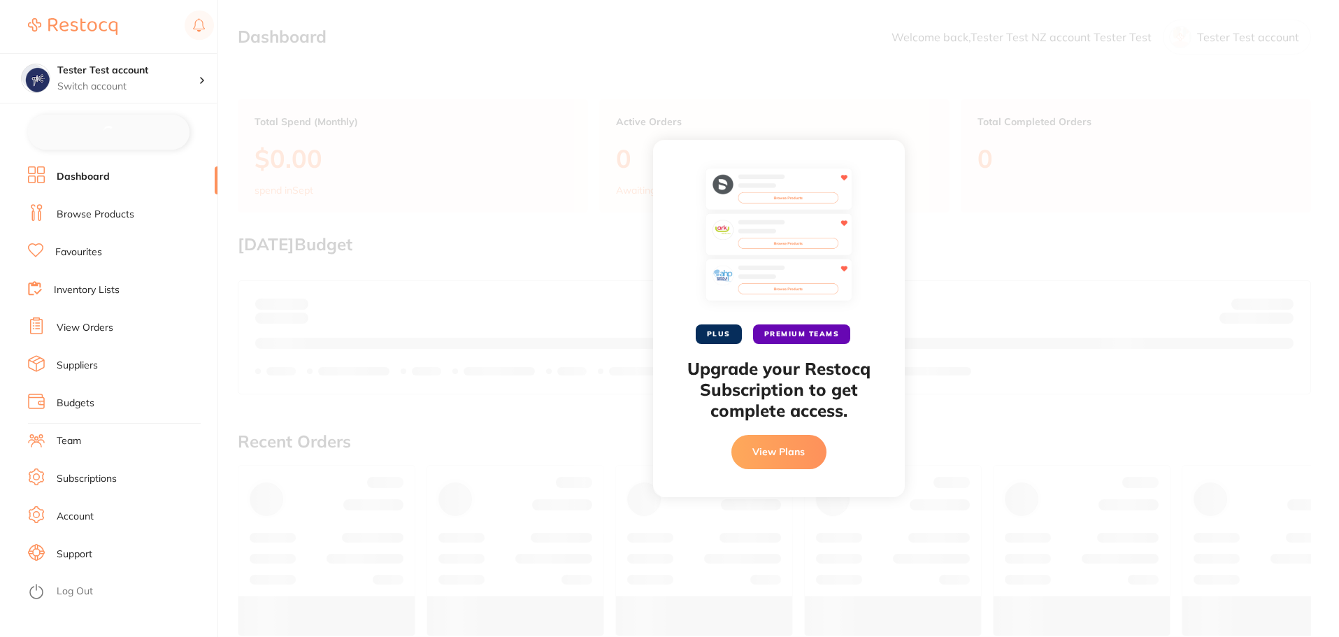
checkbox input "false"
click at [489, 369] on div "PLUS PREMIUM TEAMS Upgrade your Restocq Subscription to get complete access. Vi…" at bounding box center [778, 318] width 1121 height 637
click at [123, 474] on li "Subscriptions" at bounding box center [123, 477] width 190 height 21
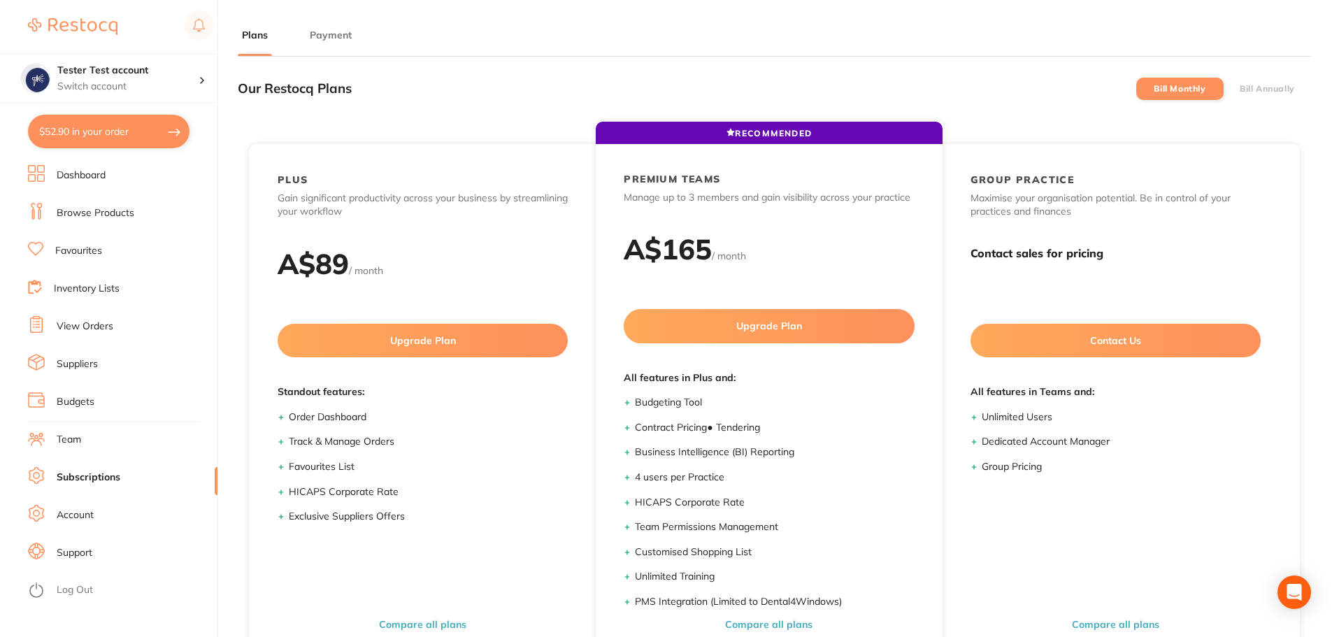
click at [92, 172] on link "Dashboard" at bounding box center [81, 176] width 49 height 14
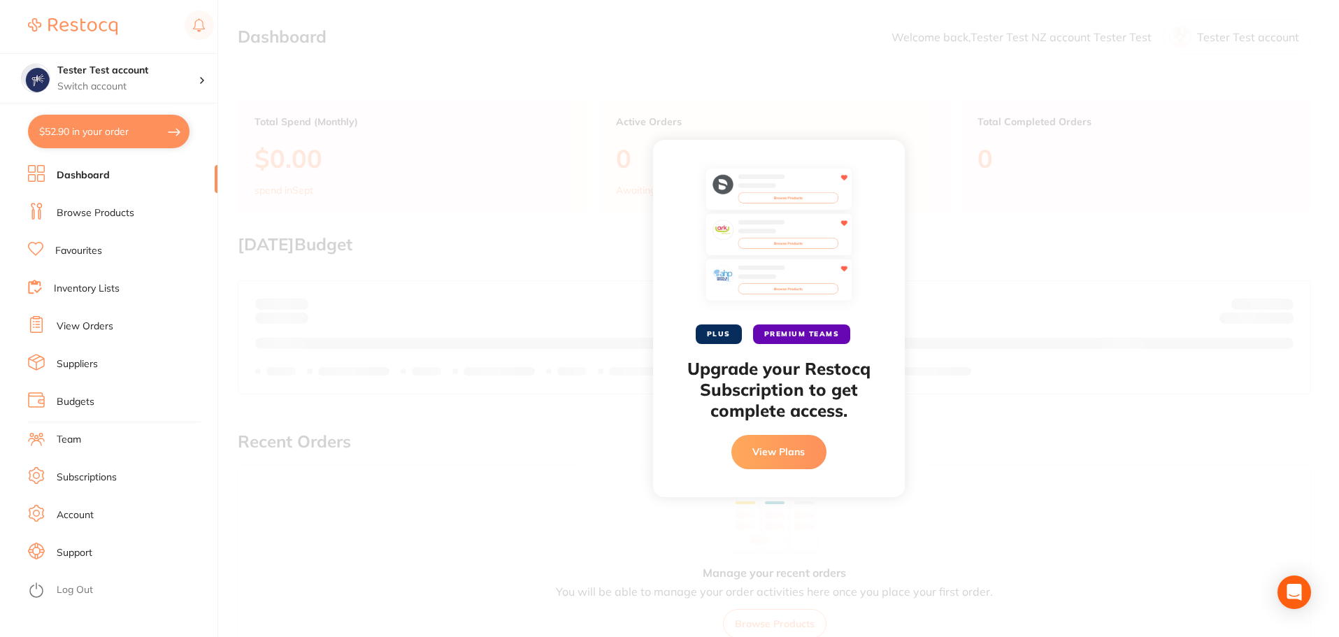
click at [95, 211] on link "Browse Products" at bounding box center [96, 213] width 78 height 14
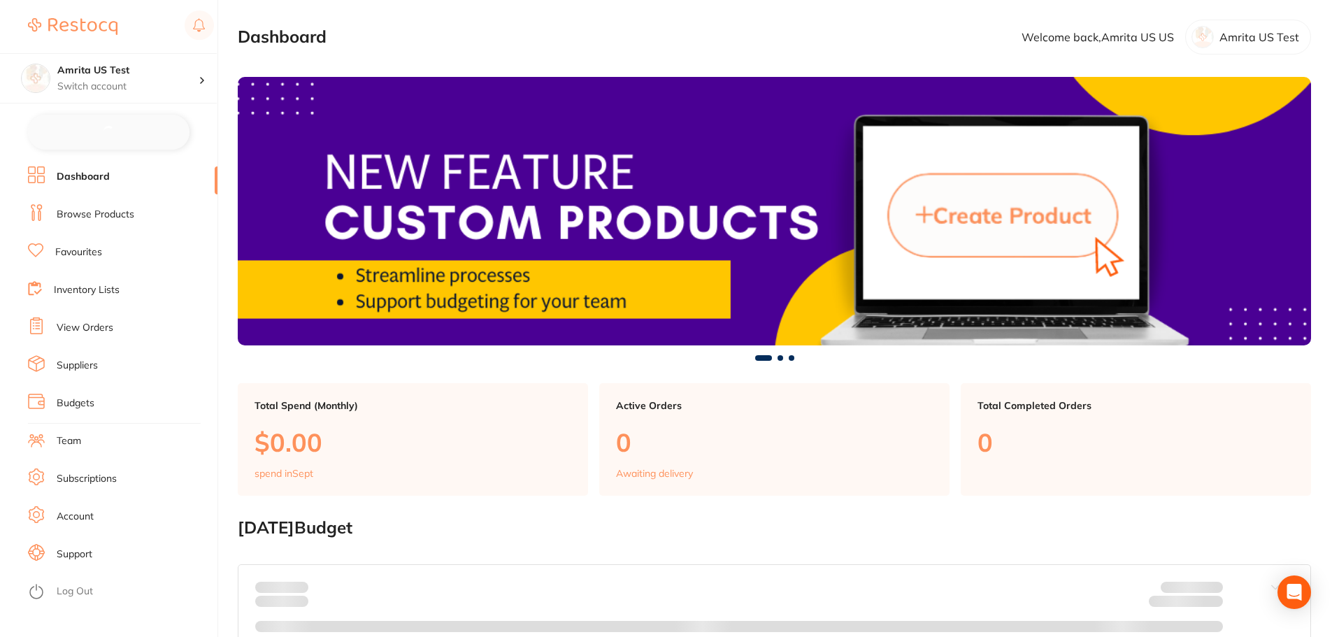
click at [89, 220] on link "Browse Products" at bounding box center [96, 215] width 78 height 14
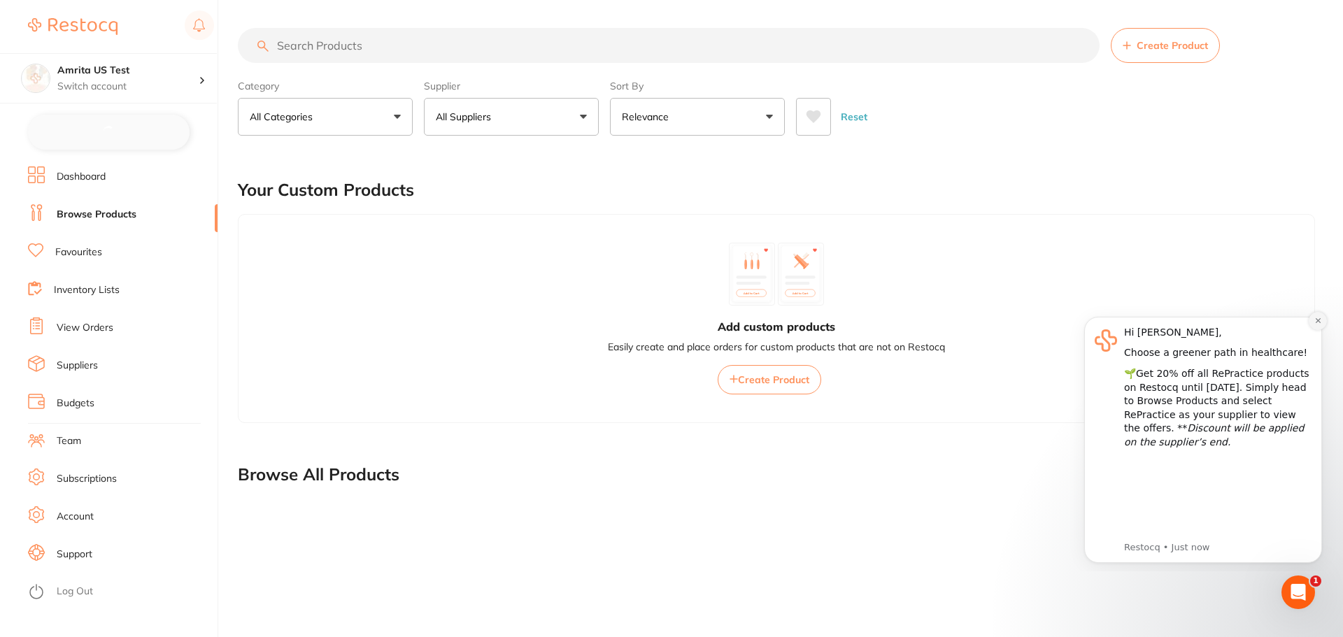
click at [1320, 320] on icon "Dismiss notification" at bounding box center [1318, 321] width 8 height 8
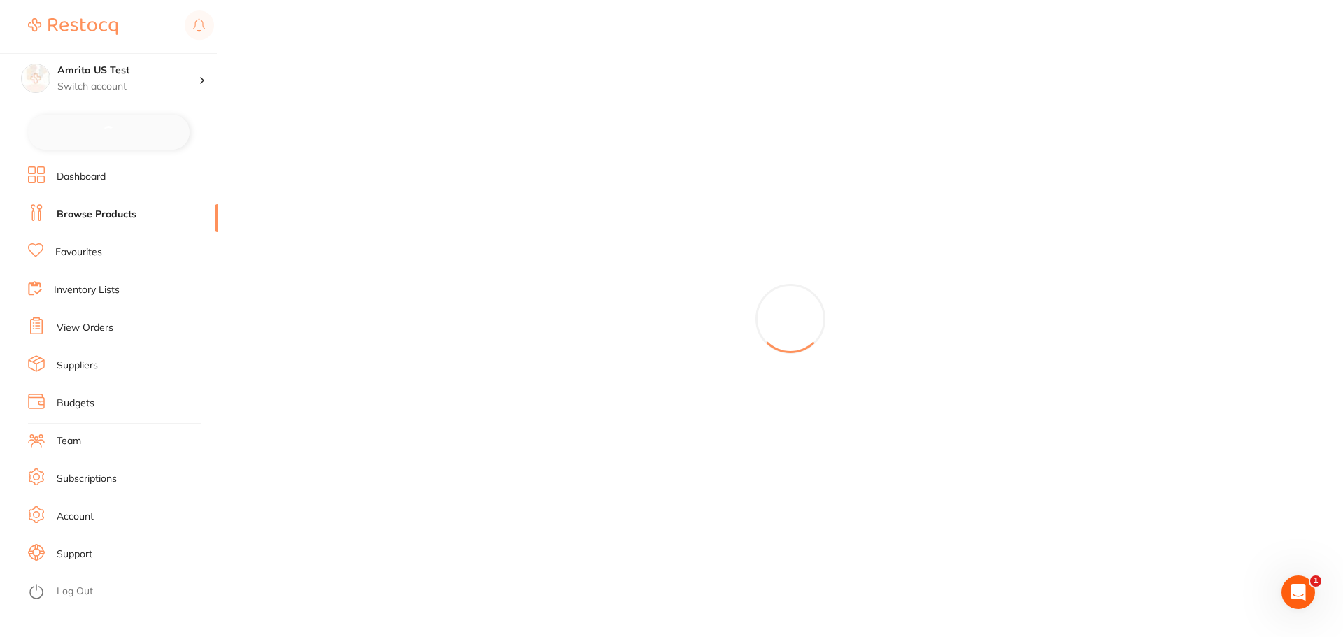
click at [74, 439] on link "Team" at bounding box center [69, 441] width 24 height 14
click at [87, 590] on link "Log Out" at bounding box center [75, 592] width 36 height 14
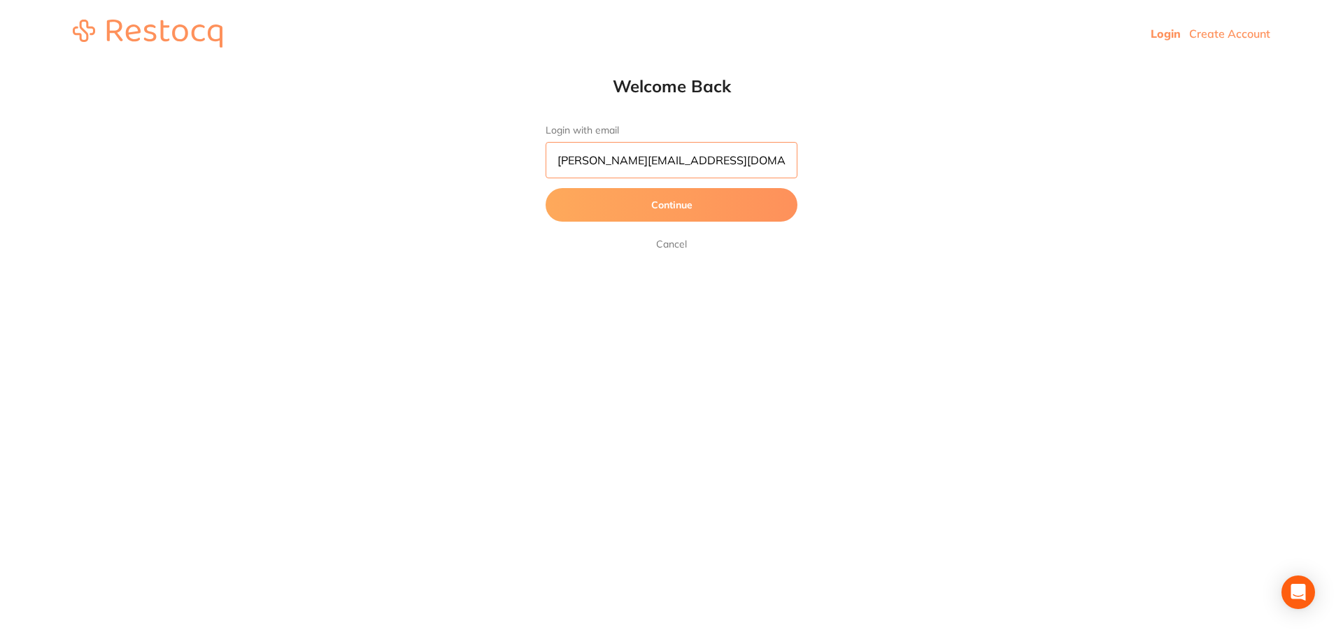
scroll to position [1, 0]
drag, startPoint x: 764, startPoint y: 157, endPoint x: 156, endPoint y: 172, distance: 607.9
click at [156, 172] on div "Welcome Back Login with email [PERSON_NAME][EMAIL_ADDRESS][DOMAIN_NAME] Continu…" at bounding box center [671, 164] width 1343 height 177
paste input "mrita+2027"
type input "[EMAIL_ADDRESS][DOMAIN_NAME]"
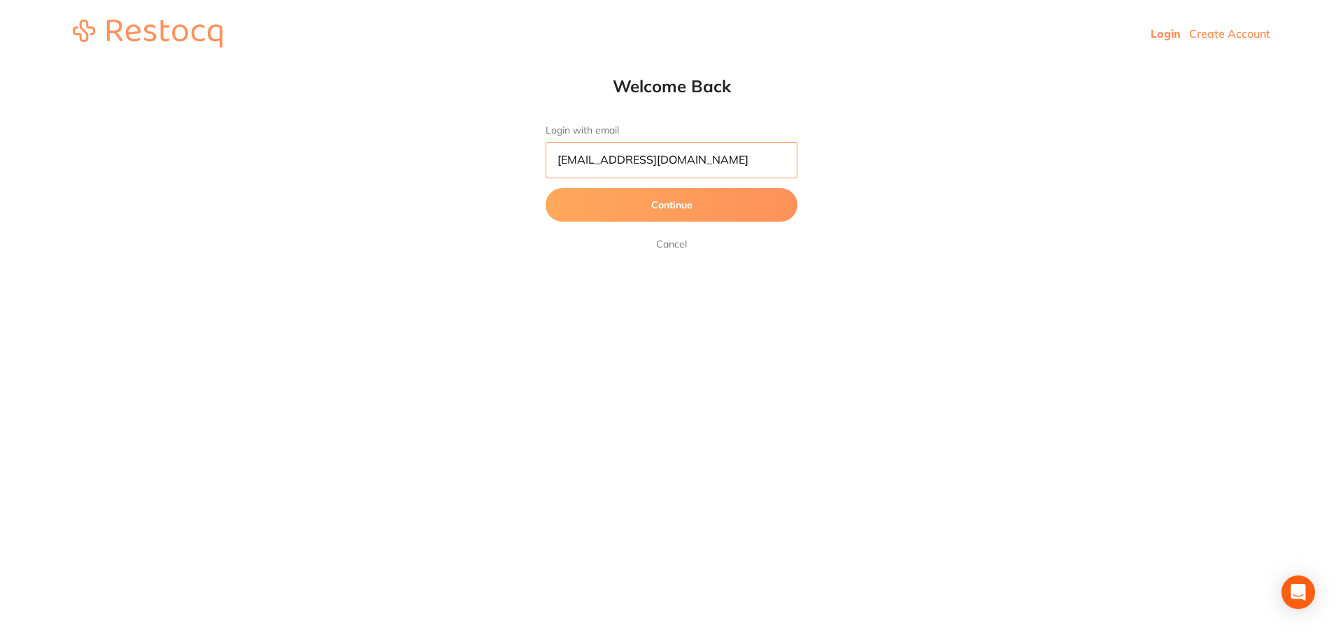
click at [546, 188] on button "Continue" at bounding box center [672, 205] width 252 height 34
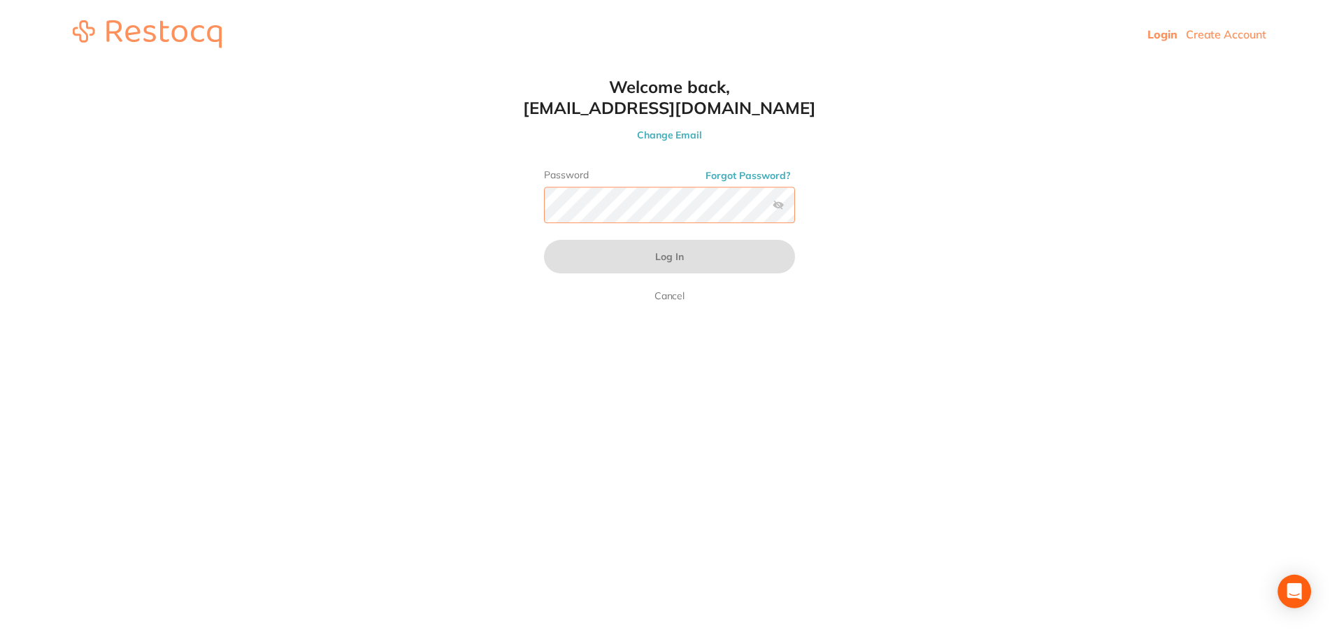
scroll to position [0, 0]
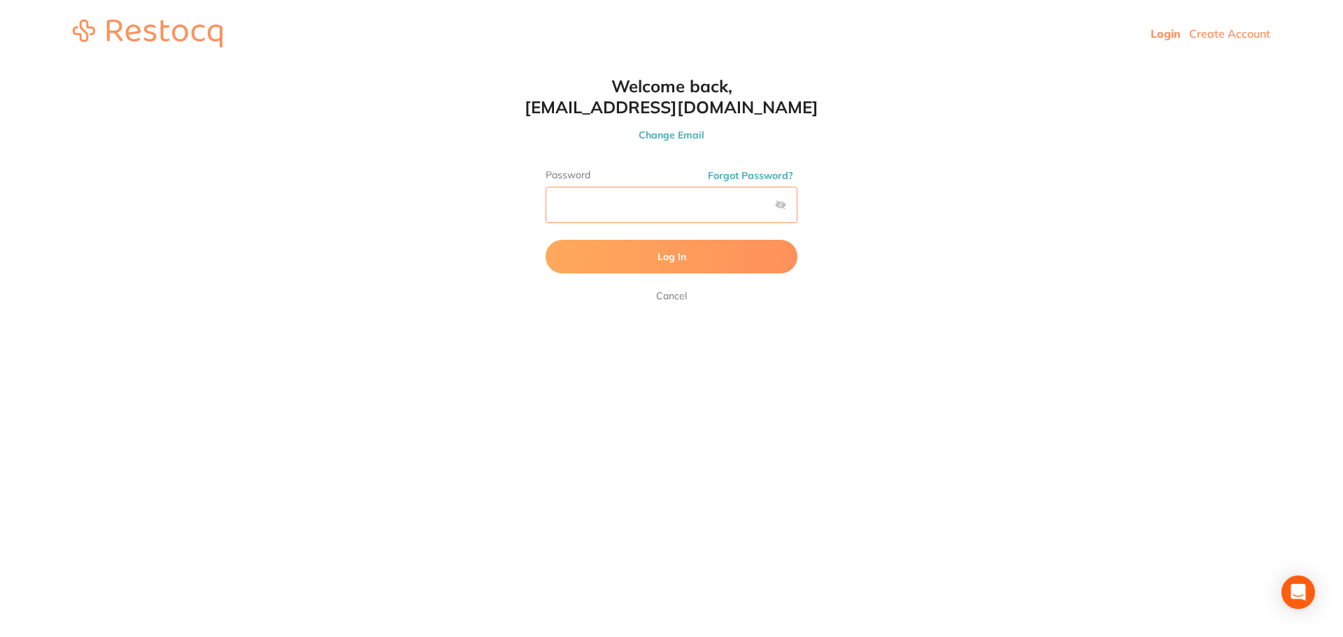
click at [546, 240] on button "Log In" at bounding box center [672, 257] width 252 height 34
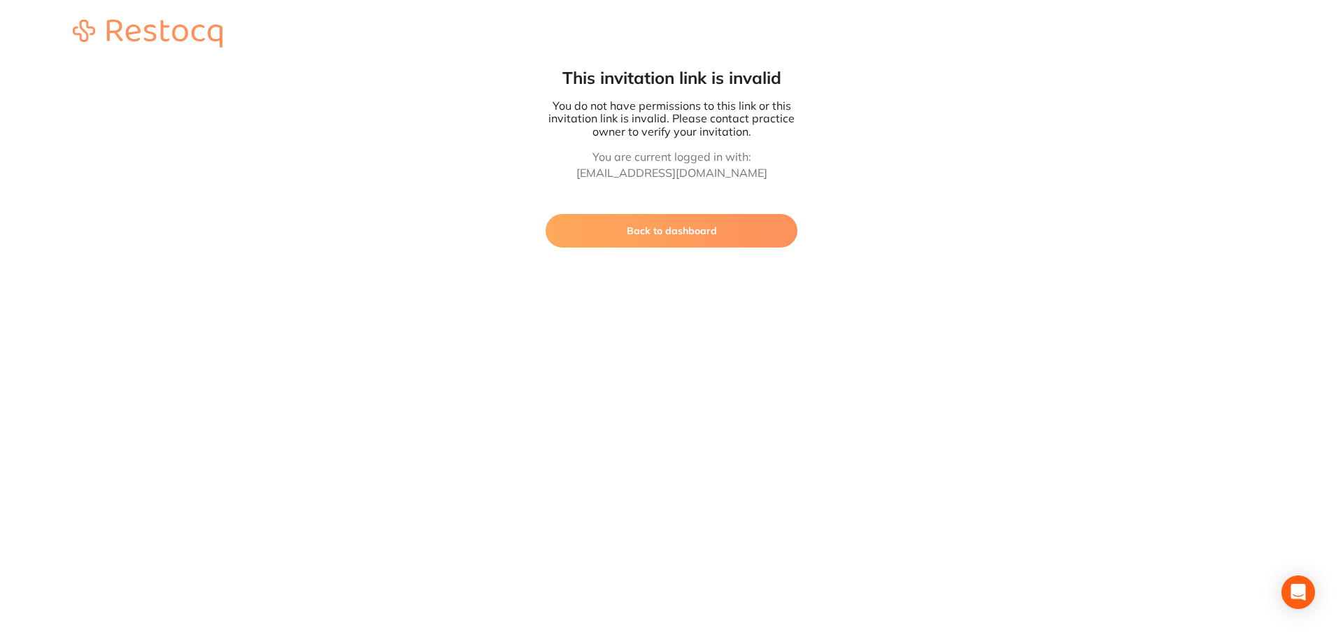
click at [574, 248] on html "This invitation link is invalid You do not have permissions to this link or thi…" at bounding box center [671, 124] width 1343 height 248
click at [604, 202] on div "This invitation link is invalid You do not have permissions to this link or thi…" at bounding box center [672, 157] width 252 height 180
click at [615, 222] on button "Back to dashboard" at bounding box center [672, 231] width 252 height 34
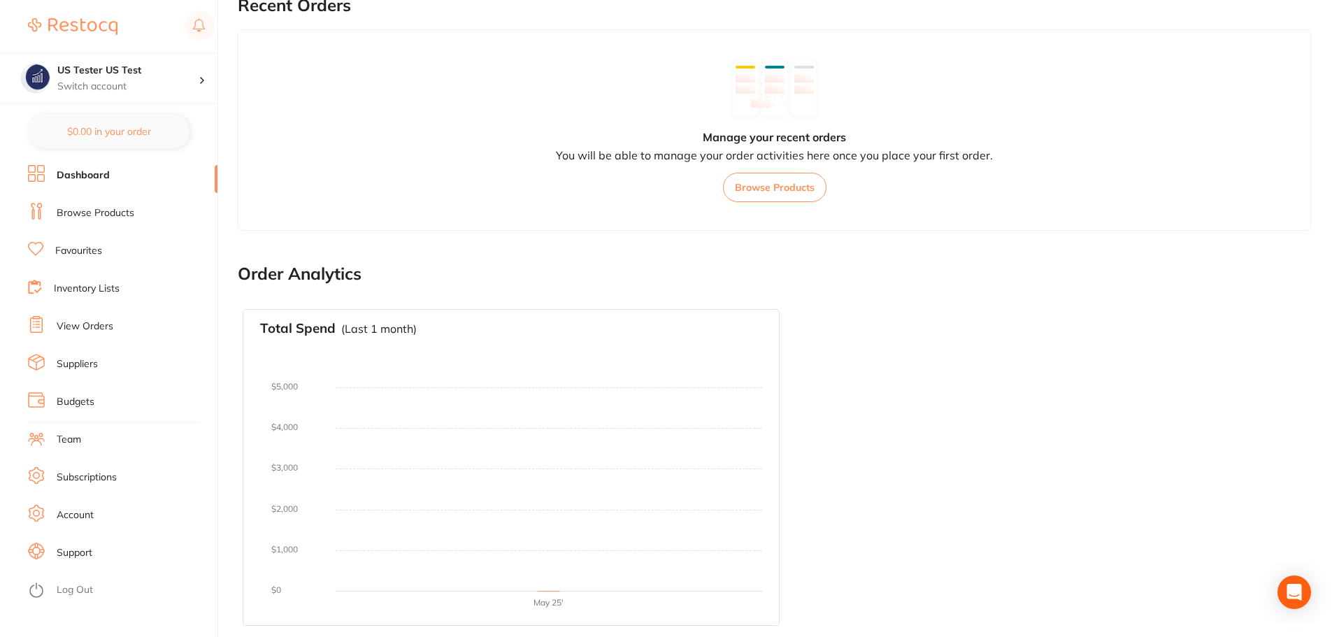
click at [102, 213] on link "Browse Products" at bounding box center [96, 213] width 78 height 14
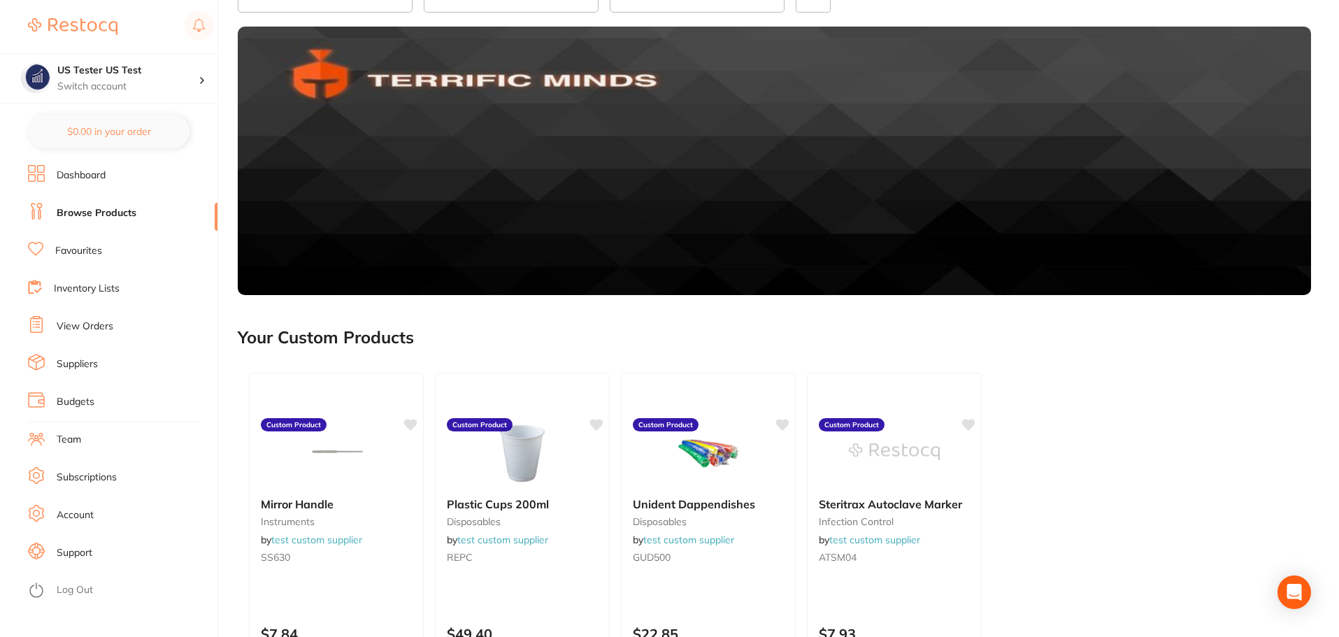
scroll to position [280, 0]
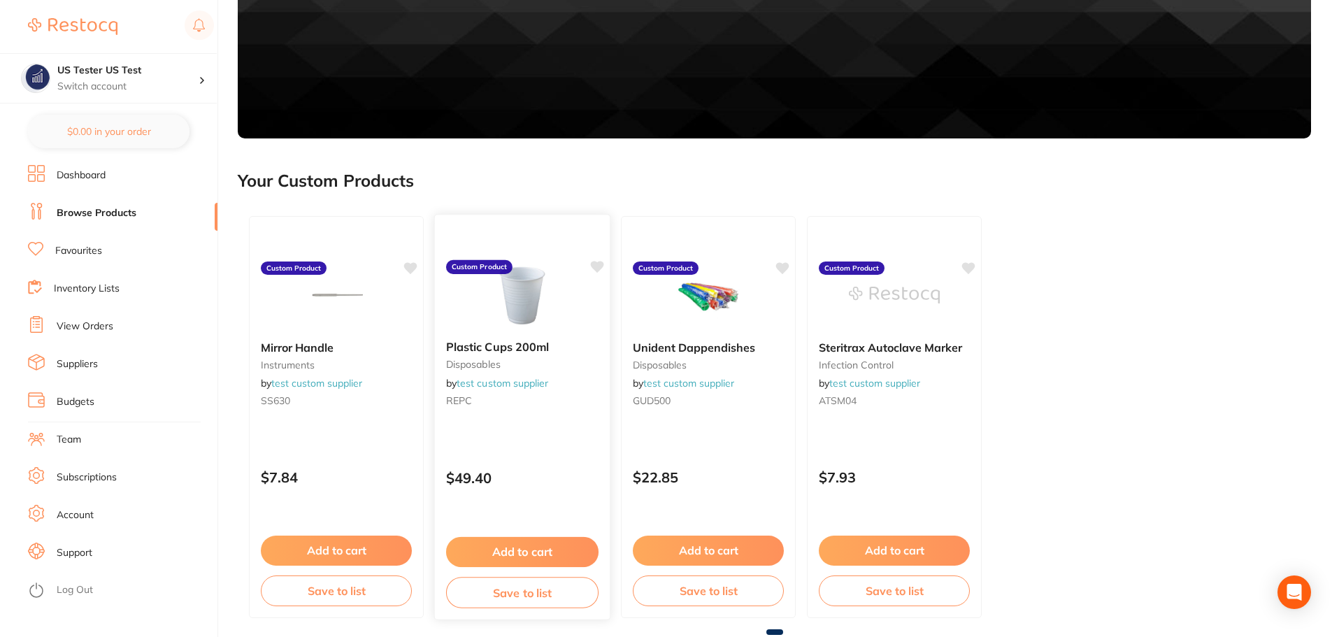
click at [566, 449] on div "Plastic Cups 200ml disposables by test custom supplier REPC Custom Product $49.…" at bounding box center [522, 417] width 177 height 406
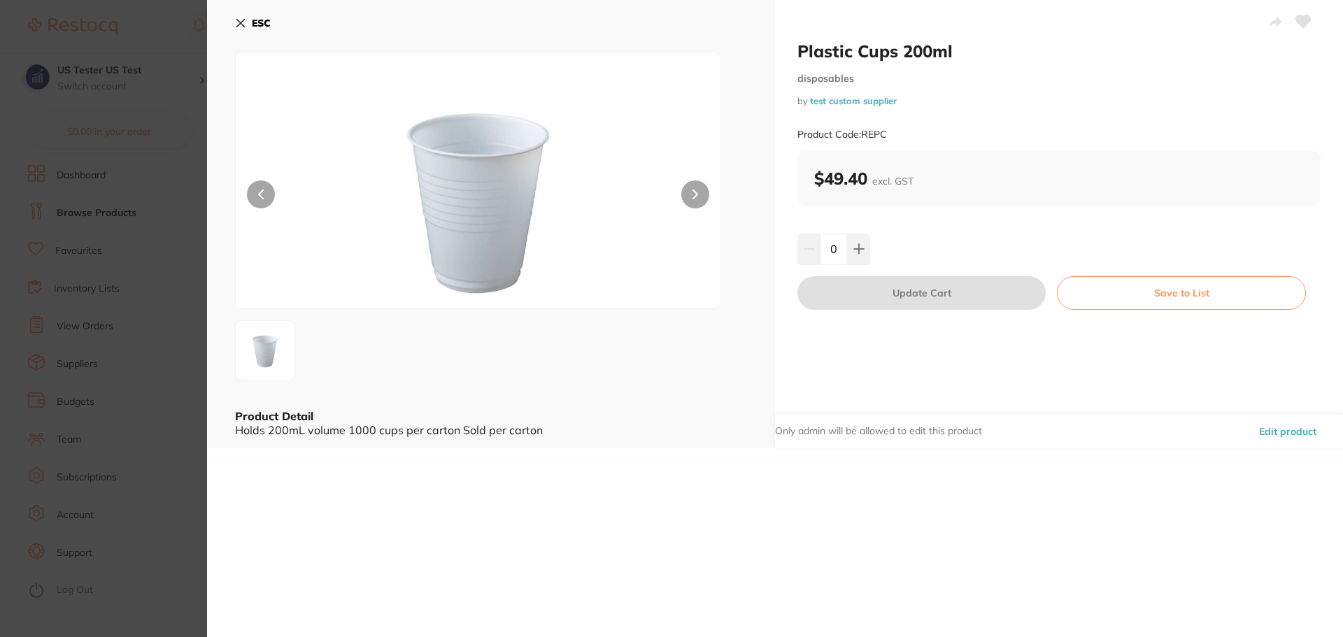
click at [1262, 433] on button "Edit product" at bounding box center [1288, 432] width 66 height 34
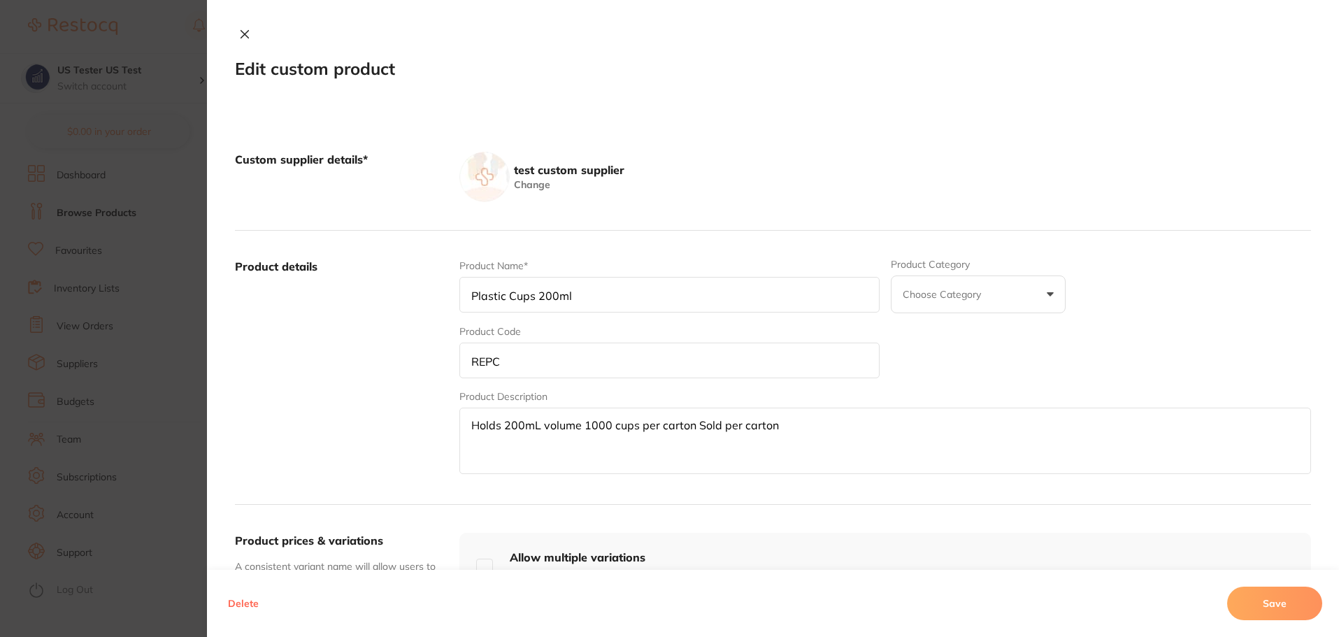
click at [242, 32] on icon at bounding box center [244, 34] width 11 height 11
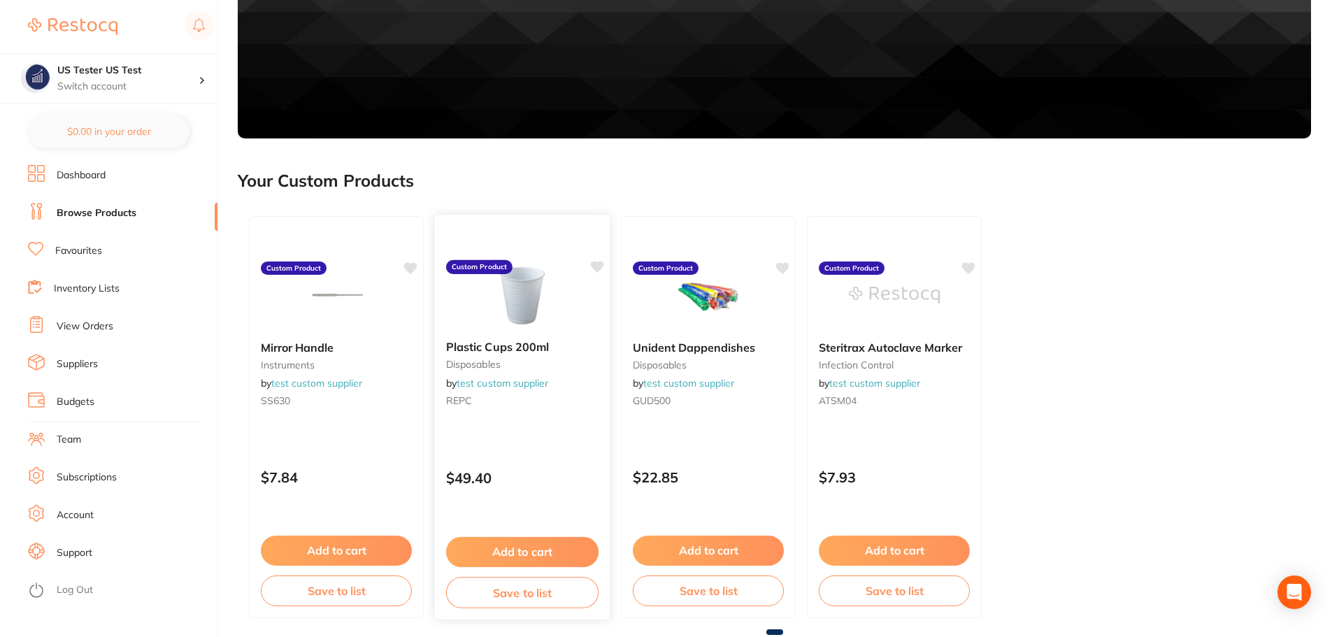
click at [566, 450] on div "Plastic Cups 200ml disposables by test custom supplier REPC Custom Product $49.…" at bounding box center [522, 417] width 177 height 406
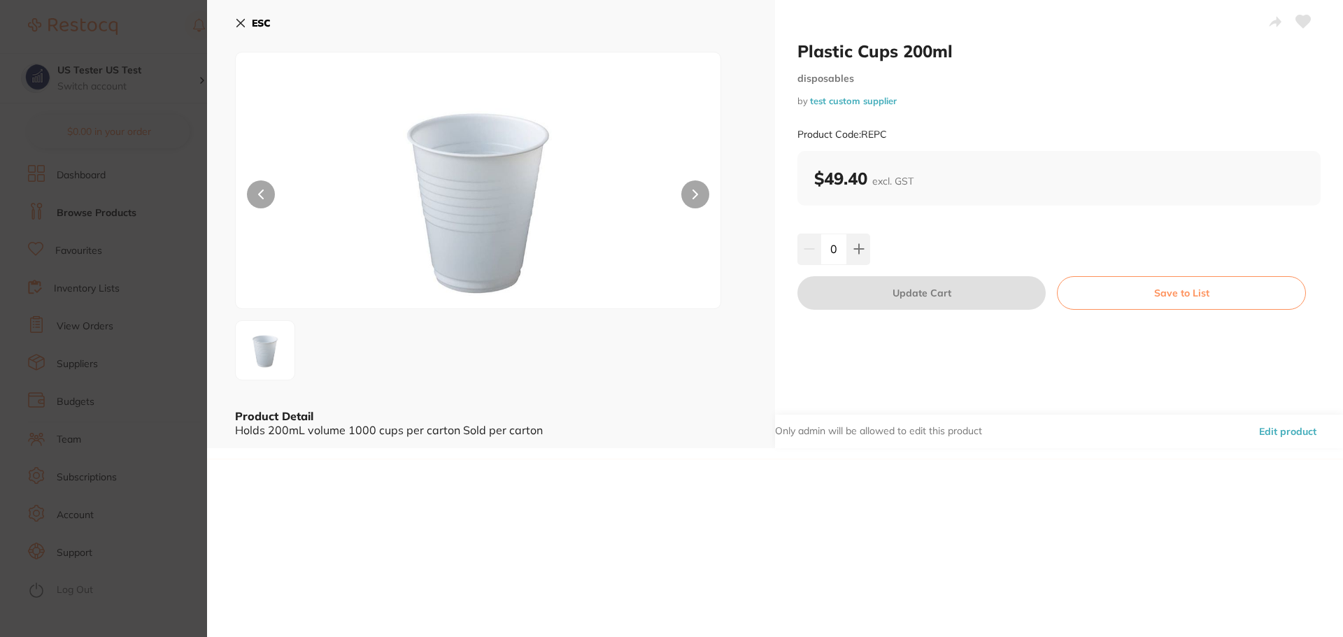
click at [203, 327] on section "Plastic Cups 200ml disposables by test custom supplier Product Code: REPC ESC P…" at bounding box center [671, 318] width 1343 height 637
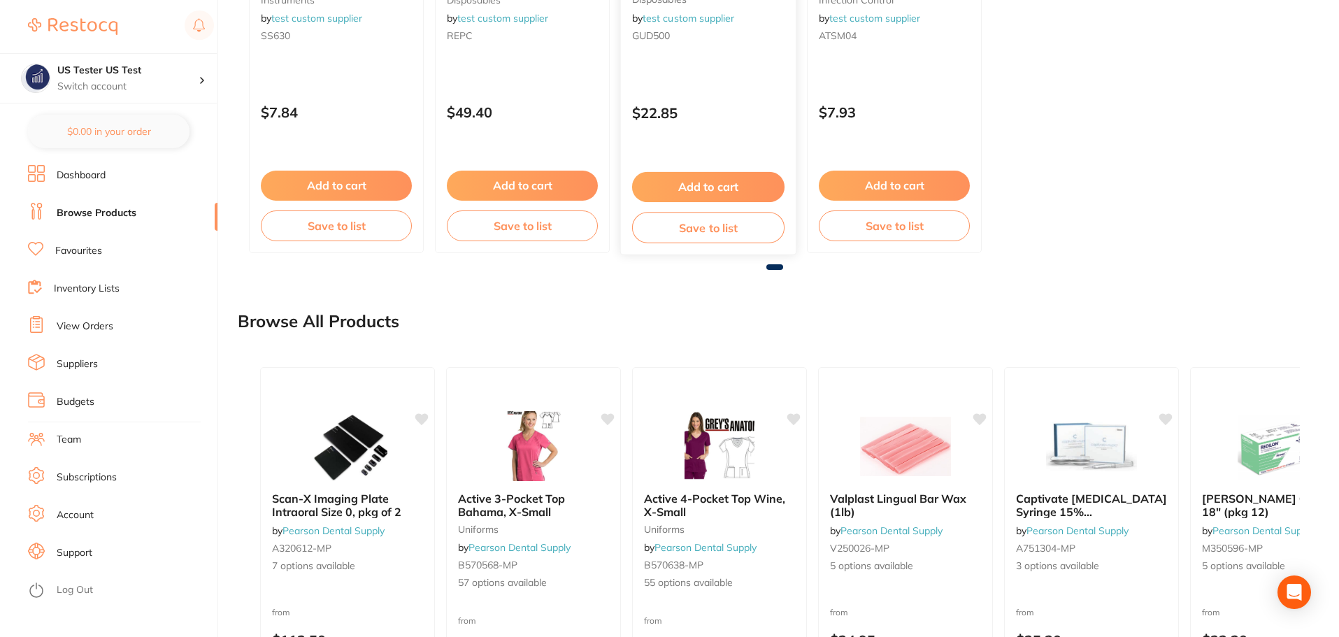
scroll to position [769, 0]
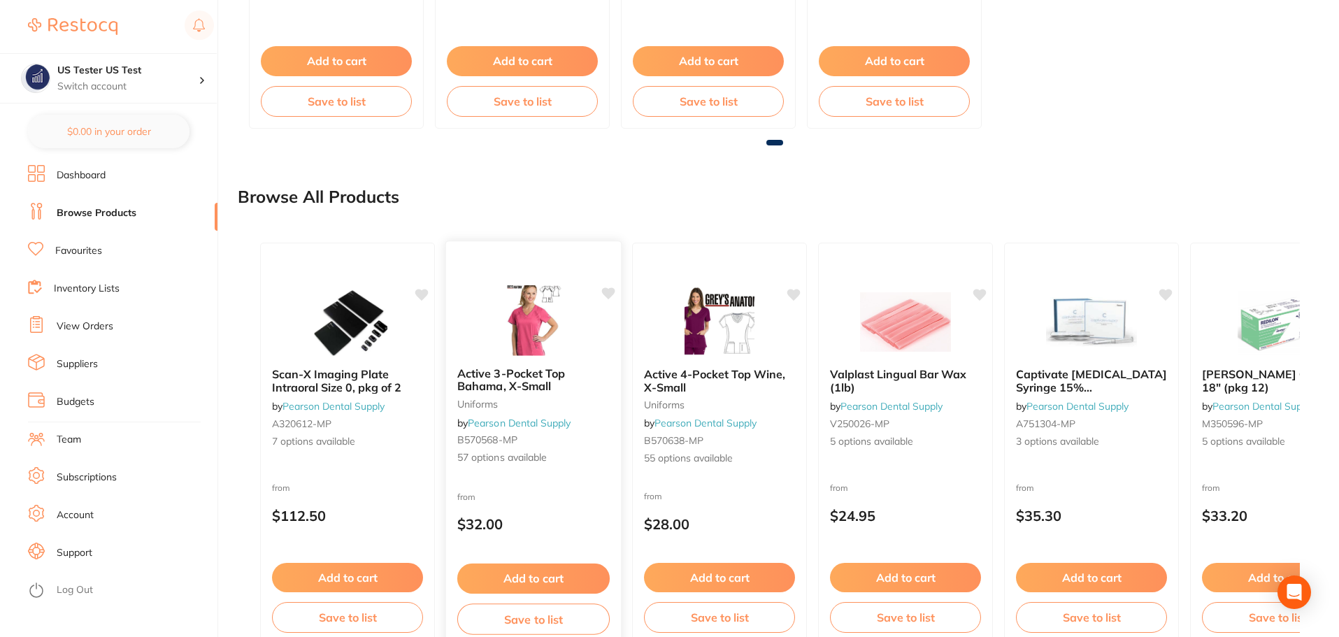
click at [541, 543] on div "Active 3-Pocket Top Bahama, X-Small uniforms by [PERSON_NAME] Dental Supply B57…" at bounding box center [533, 444] width 177 height 406
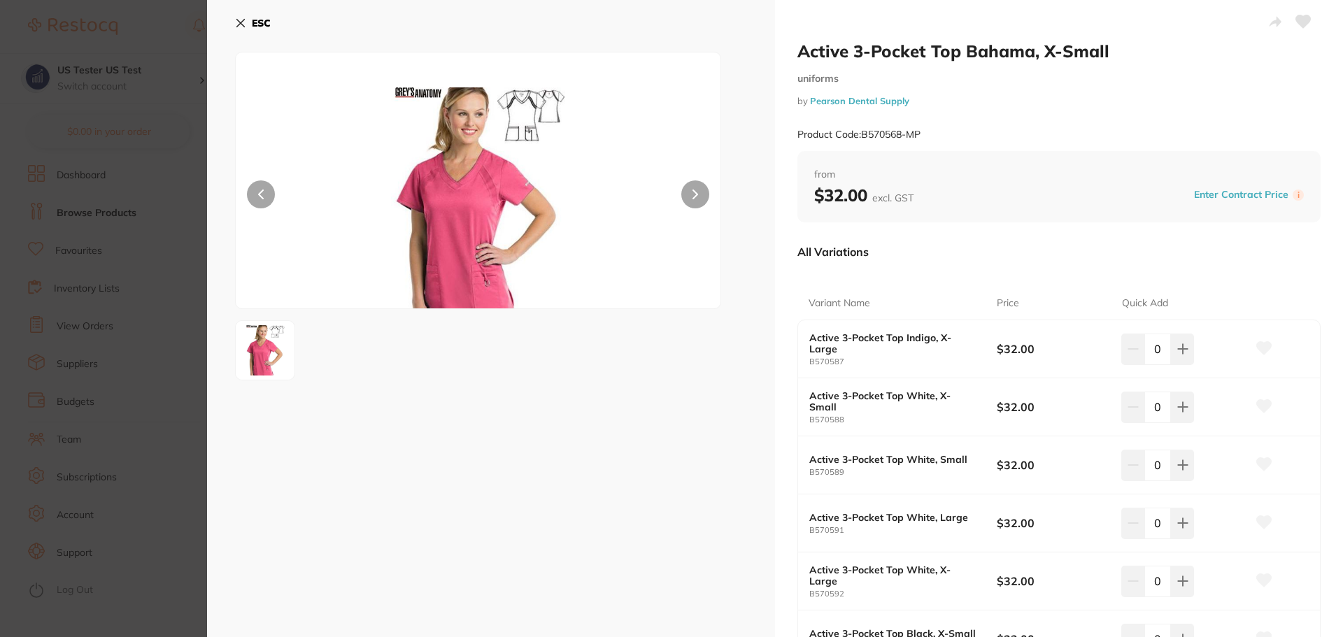
click at [1264, 192] on button "Enter Contract Price" at bounding box center [1241, 194] width 103 height 13
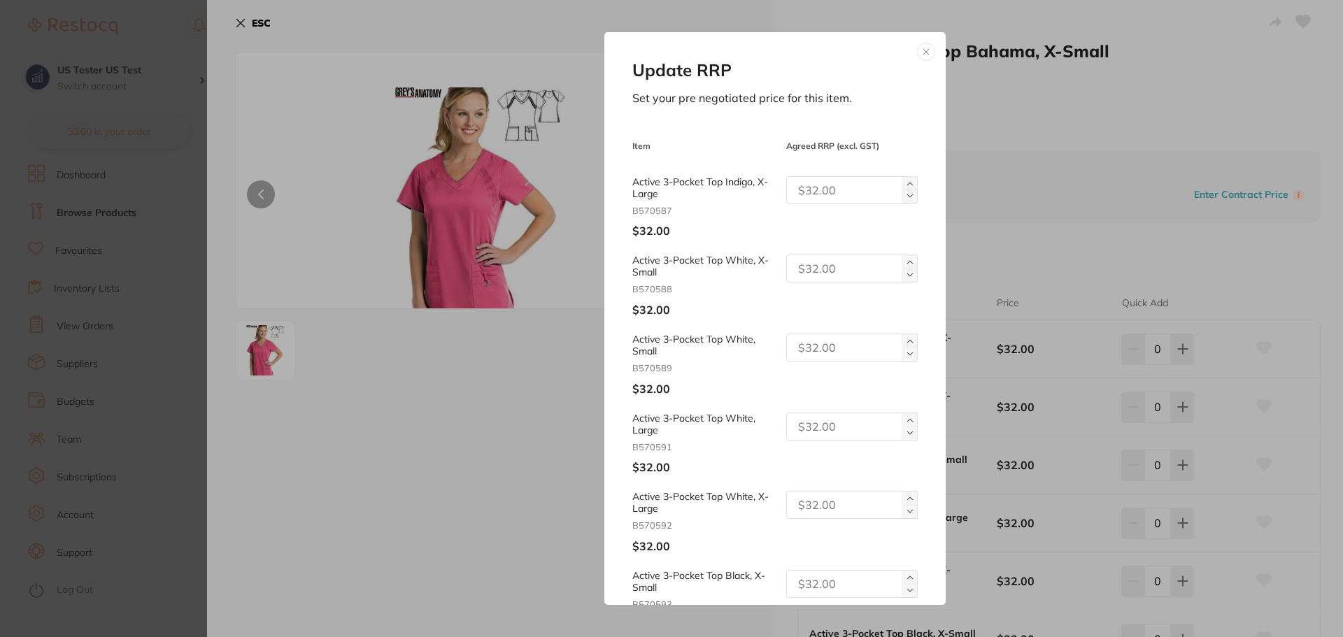
click at [1146, 293] on div "Update RRP Set your pre negotiated price for this item. Item Agreed RRP (excl. …" at bounding box center [775, 318] width 1136 height 637
click at [355, 87] on div "Update RRP Set your pre negotiated price for this item. Item Agreed RRP (excl. …" at bounding box center [775, 318] width 1136 height 637
click at [1114, 327] on div "Update RRP Set your pre negotiated price for this item. Item Agreed RRP (excl. …" at bounding box center [775, 318] width 1136 height 637
click at [920, 50] on button at bounding box center [926, 51] width 17 height 17
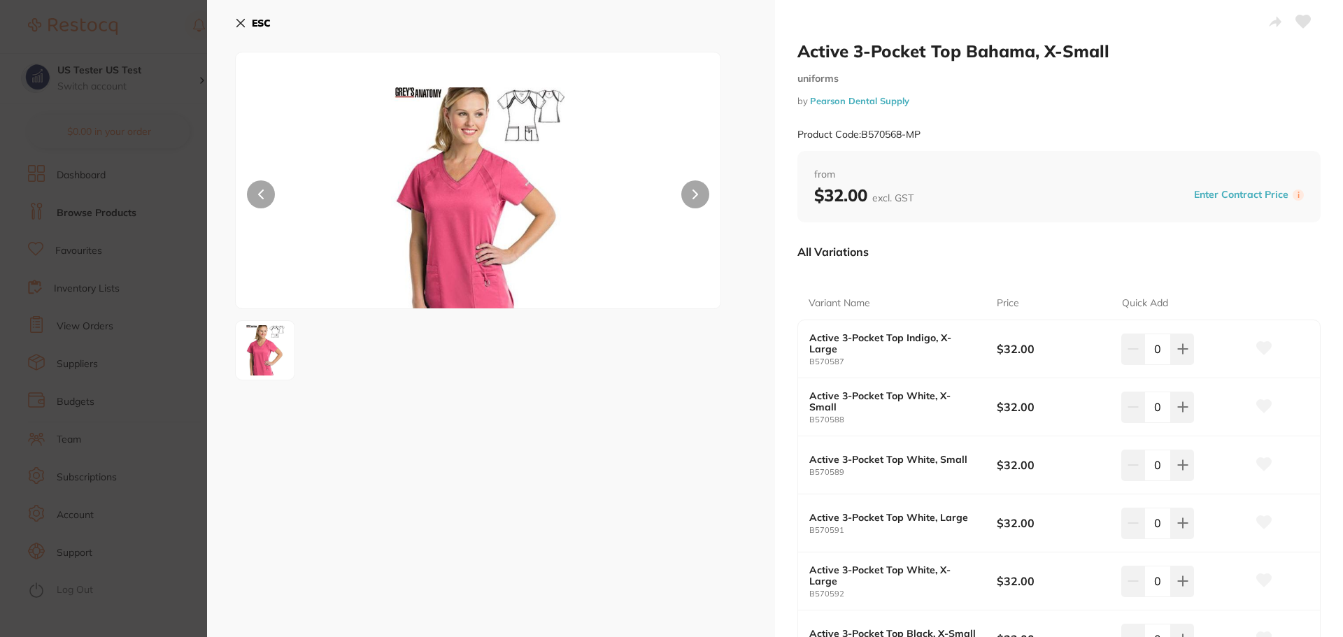
click at [238, 22] on icon at bounding box center [240, 22] width 11 height 11
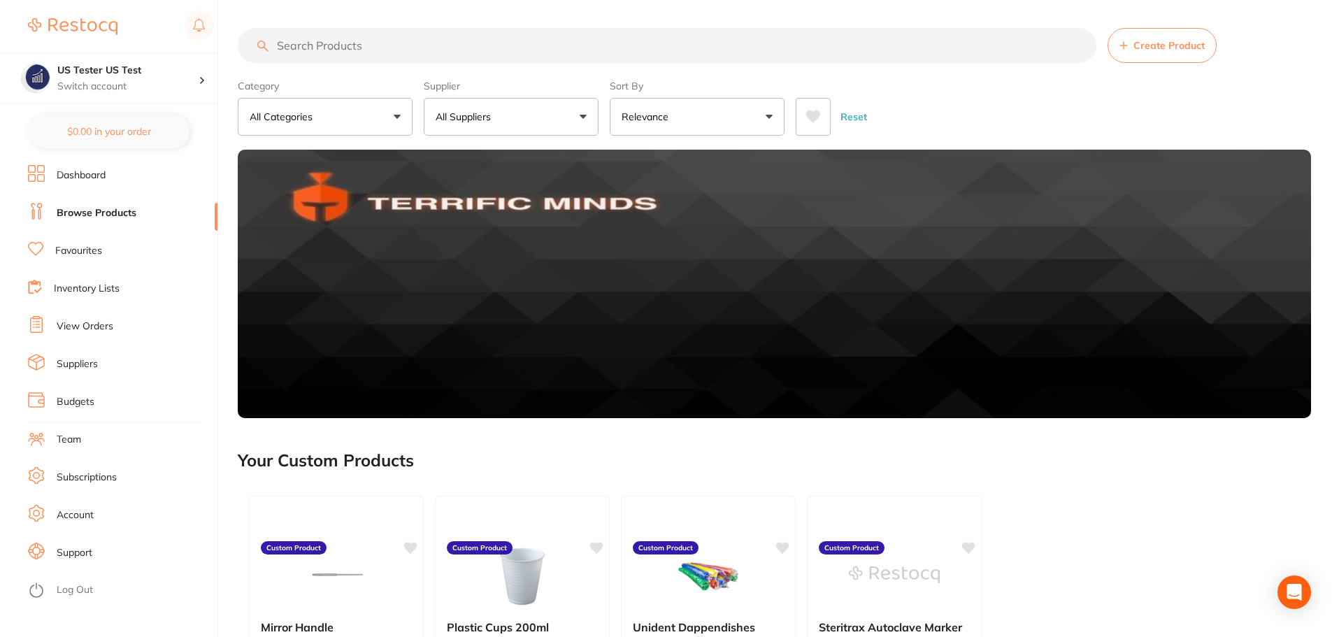
click at [513, 104] on button "All Suppliers" at bounding box center [511, 117] width 175 height 38
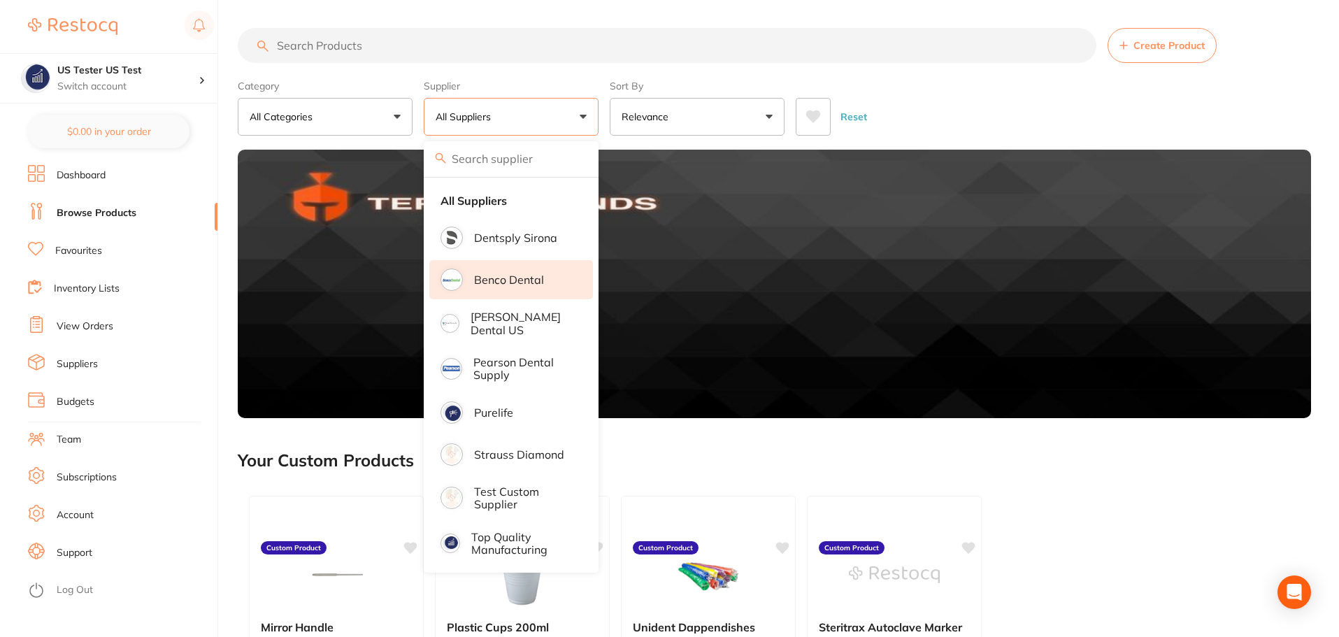
click at [518, 281] on p "Benco Dental" at bounding box center [509, 279] width 70 height 13
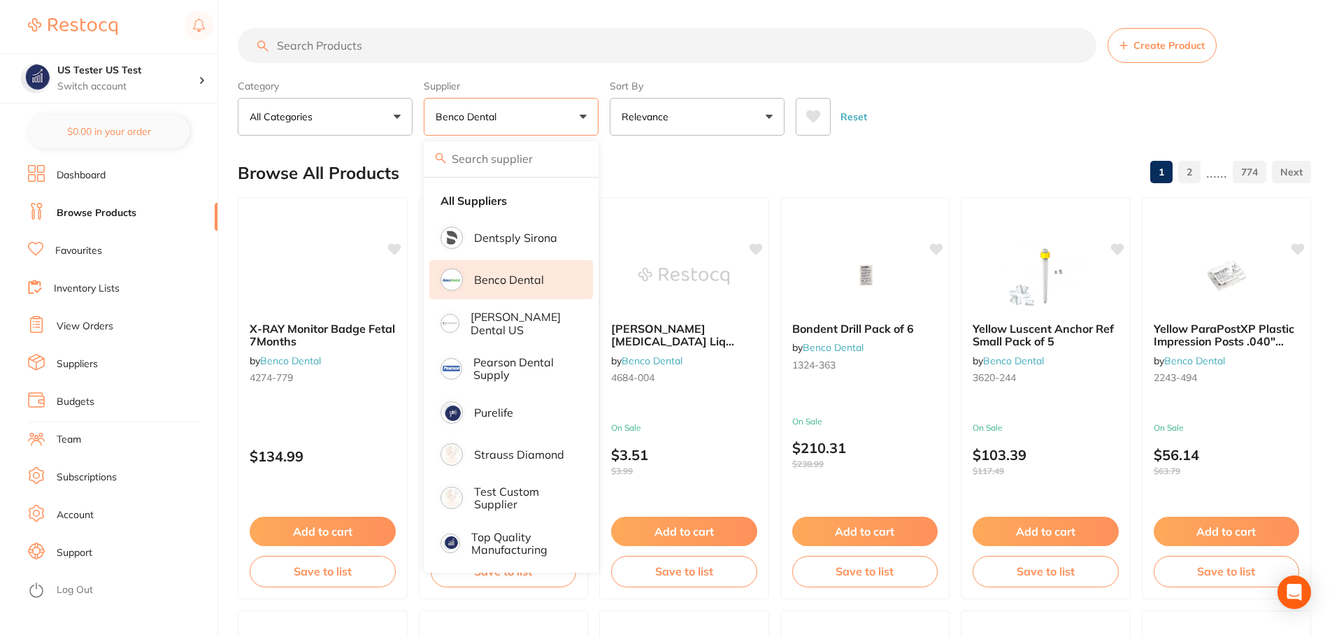
click at [911, 131] on div "Reset" at bounding box center [1048, 111] width 504 height 49
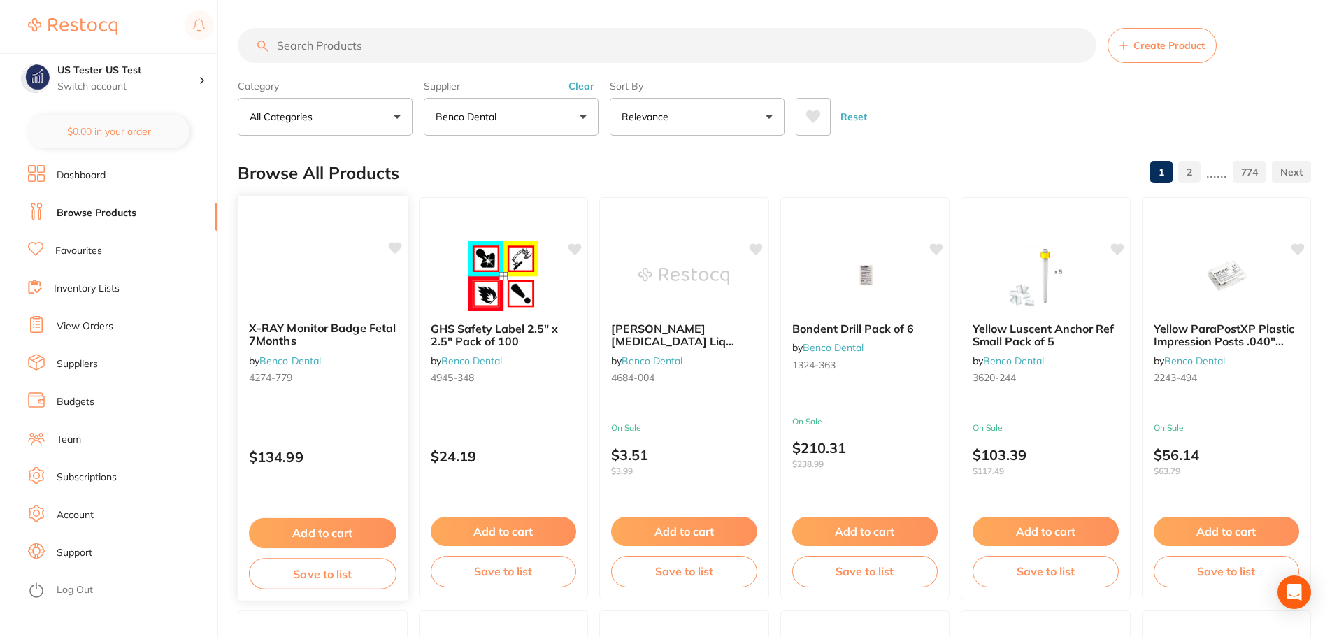
click at [343, 385] on div "X-RAY Monitor Badge Fetal 7Months by Benco Dental 4274-779" at bounding box center [323, 356] width 170 height 90
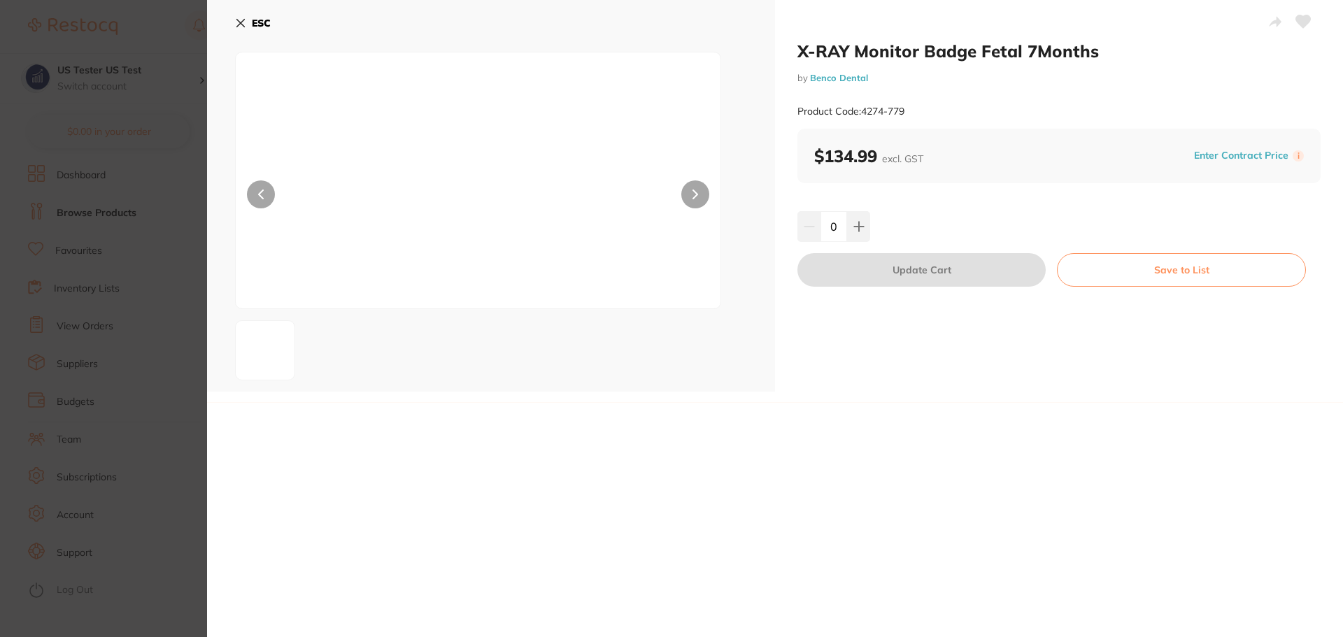
click at [1227, 156] on button "Enter Contract Price" at bounding box center [1241, 155] width 103 height 13
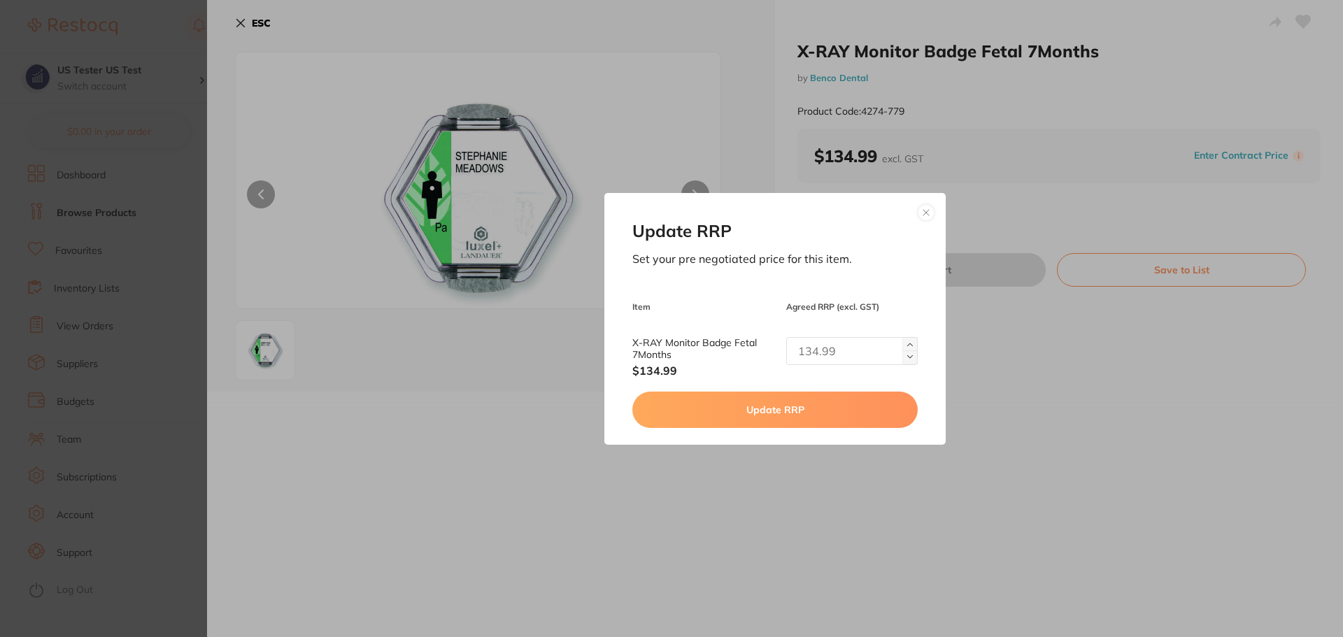
click at [922, 214] on button at bounding box center [926, 212] width 17 height 17
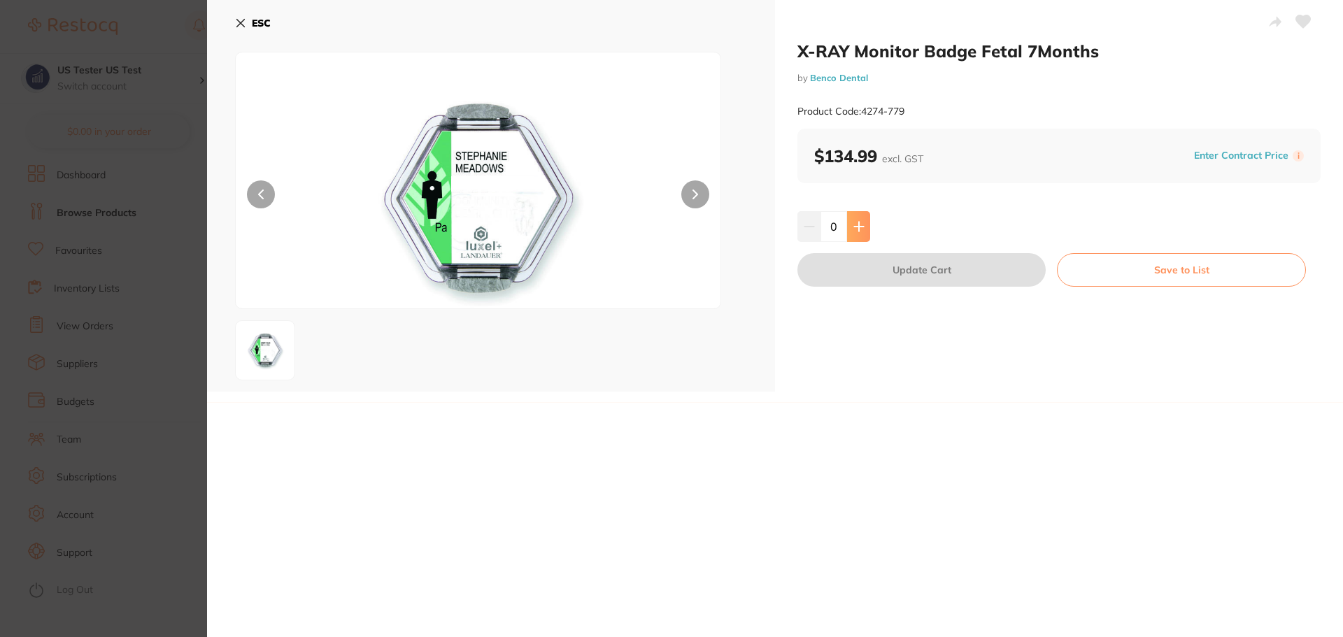
click at [850, 231] on button at bounding box center [858, 226] width 23 height 31
type input "1"
click at [897, 264] on button "Update Cart" at bounding box center [921, 270] width 248 height 34
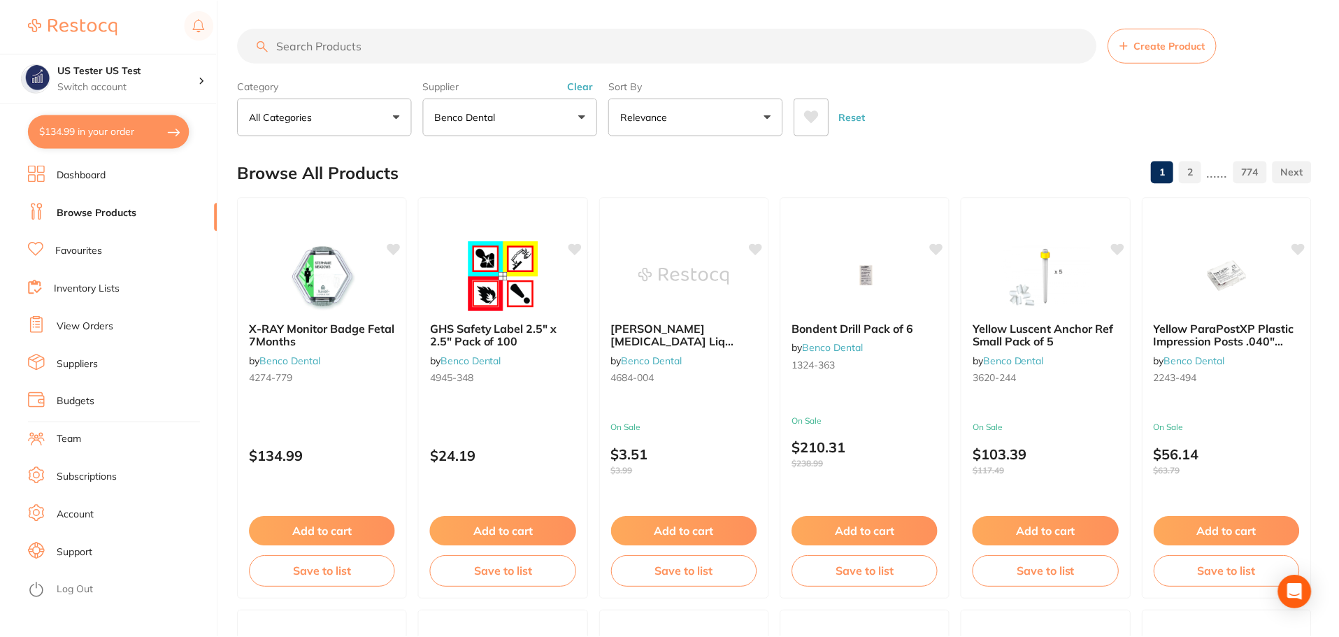
scroll to position [1, 0]
click at [150, 132] on button "$134.99 in your order" at bounding box center [109, 132] width 162 height 34
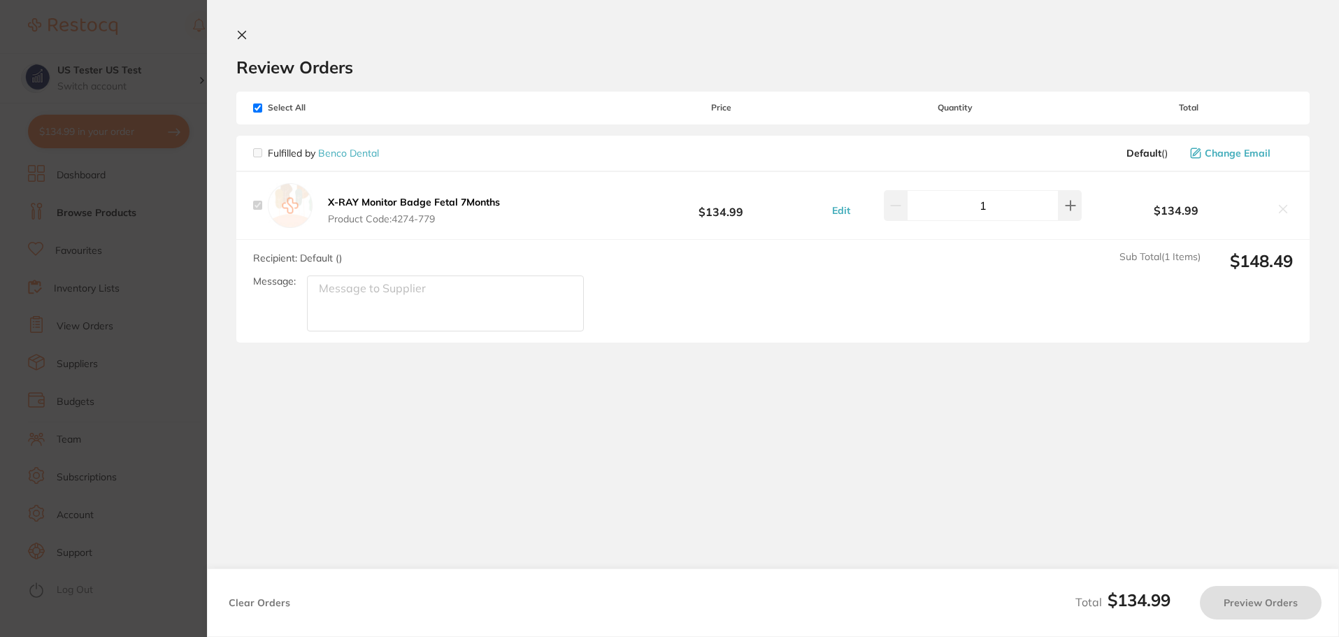
checkbox input "true"
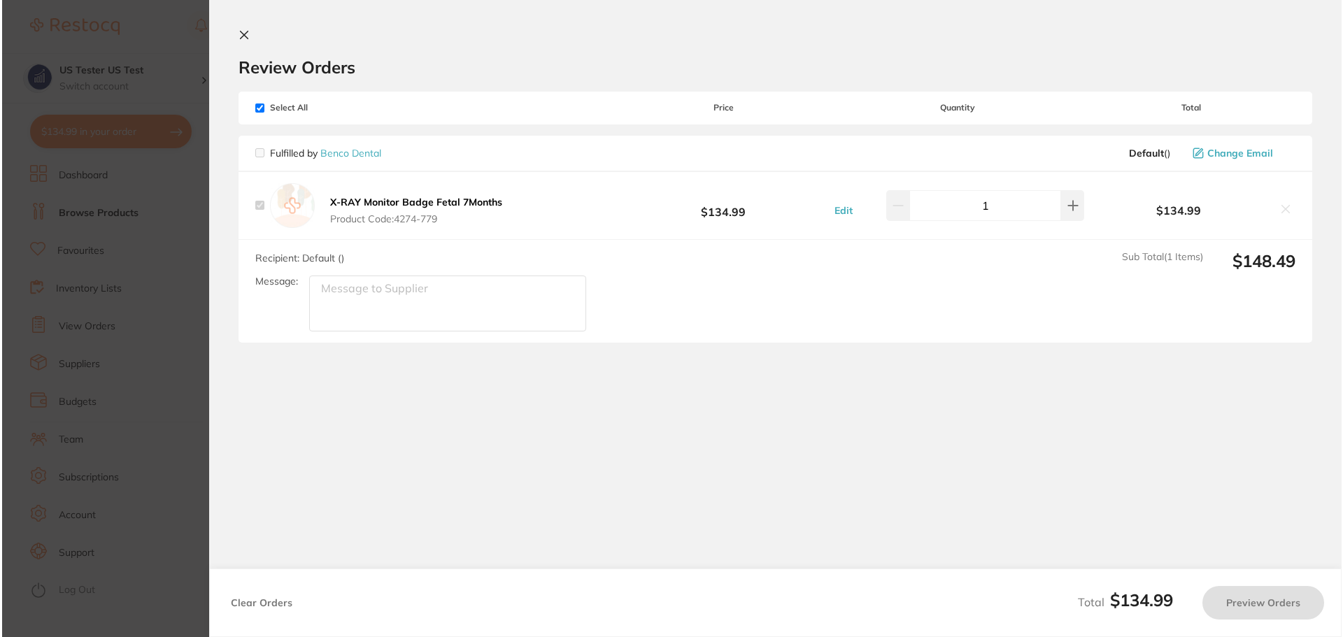
scroll to position [0, 0]
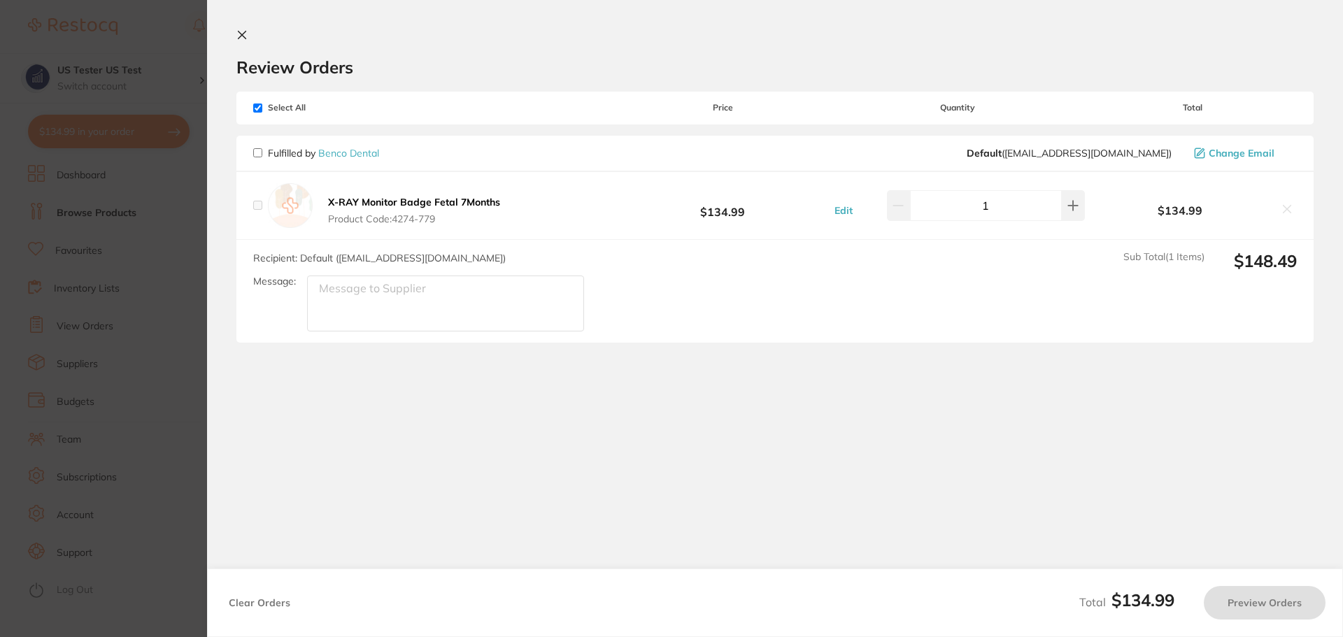
checkbox input "false"
checkbox input "true"
click at [1243, 607] on button "Preview Orders" at bounding box center [1265, 603] width 122 height 34
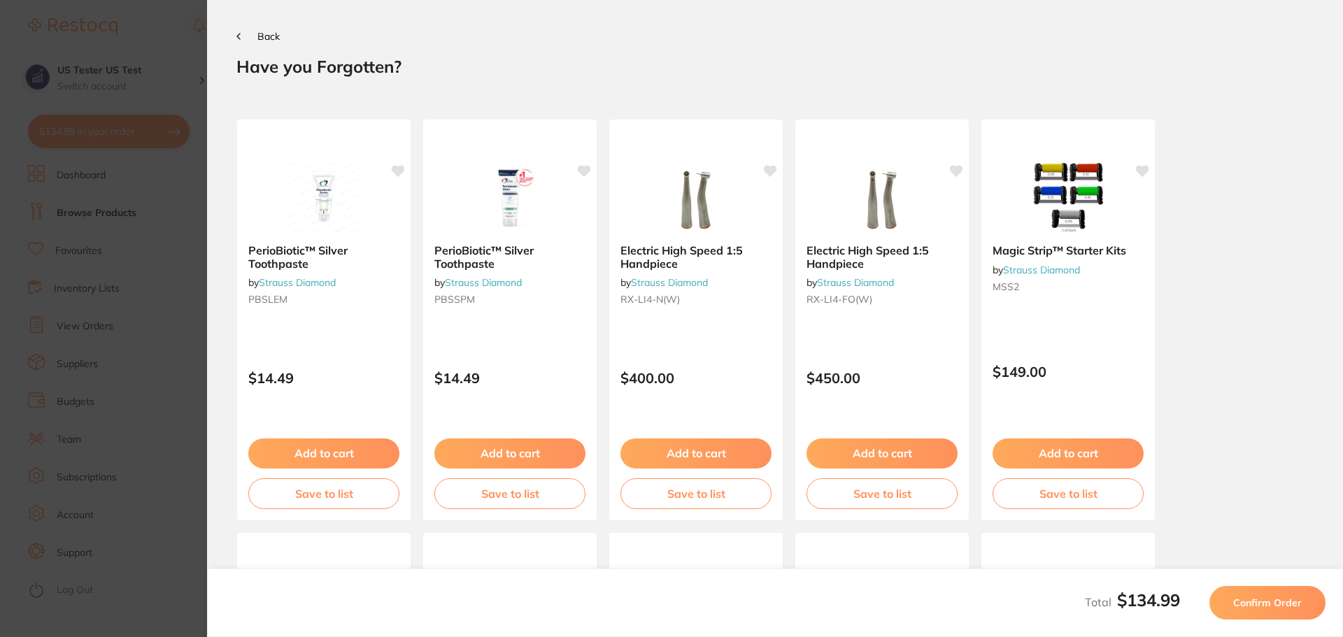
click at [1232, 596] on button "Confirm Order" at bounding box center [1267, 603] width 116 height 34
